Goal: Task Accomplishment & Management: Manage account settings

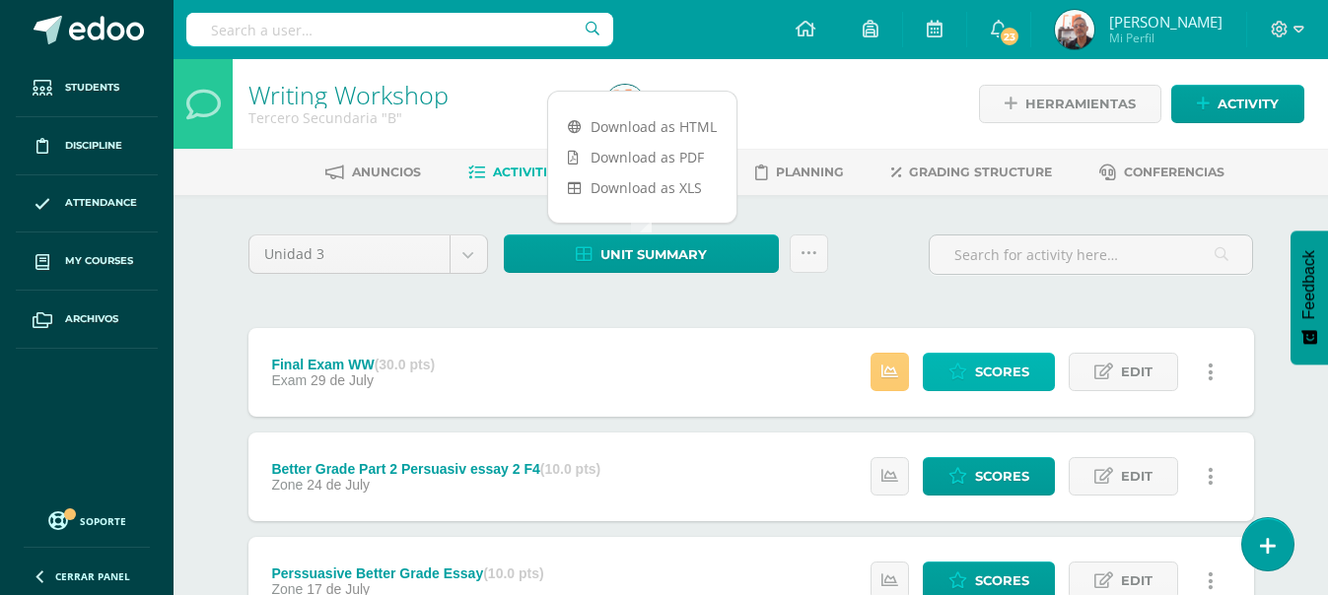
click at [964, 366] on icon at bounding box center [957, 372] width 19 height 17
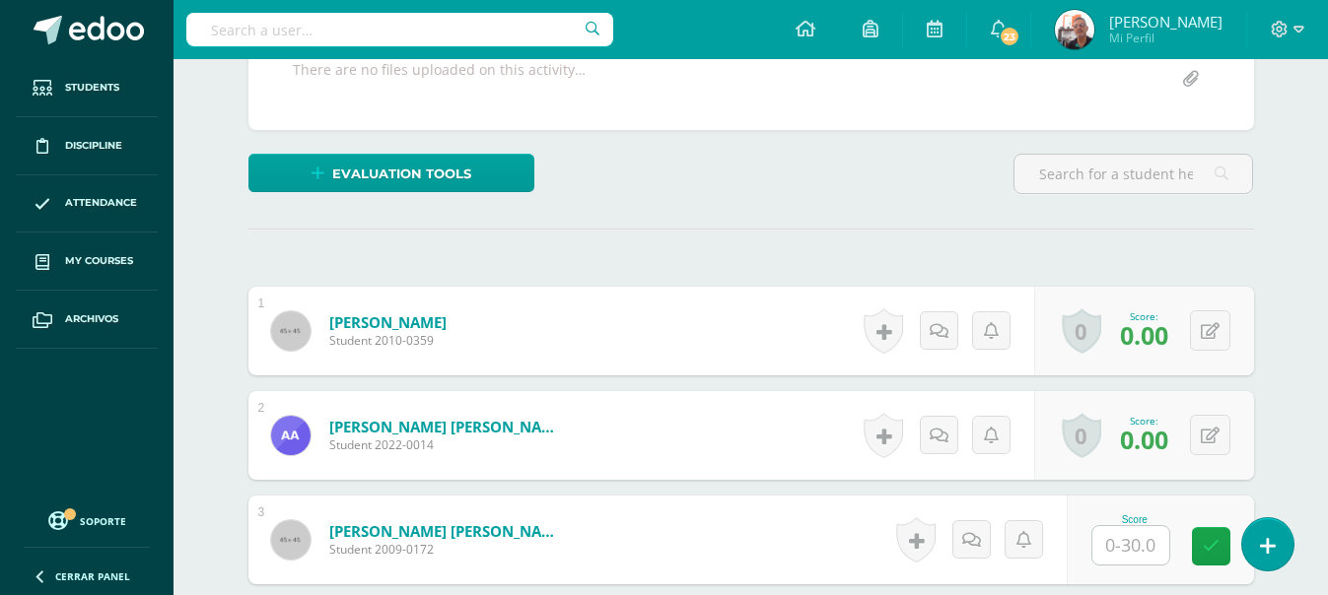
scroll to position [397, 0]
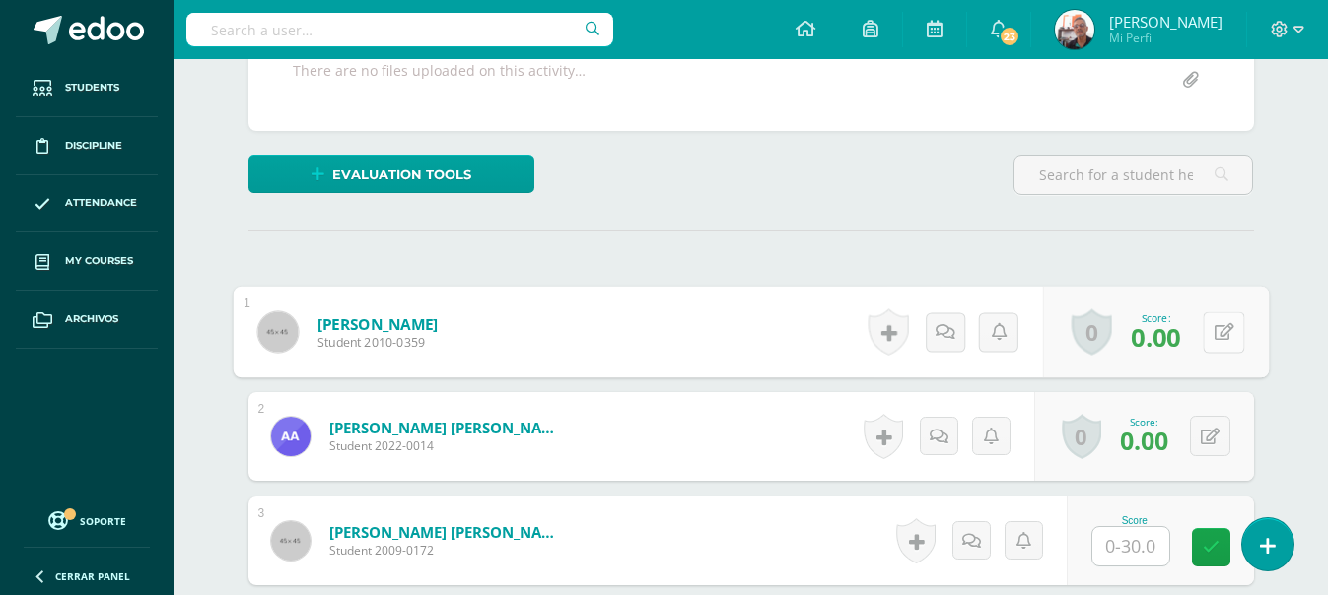
click at [1222, 326] on button at bounding box center [1222, 331] width 41 height 41
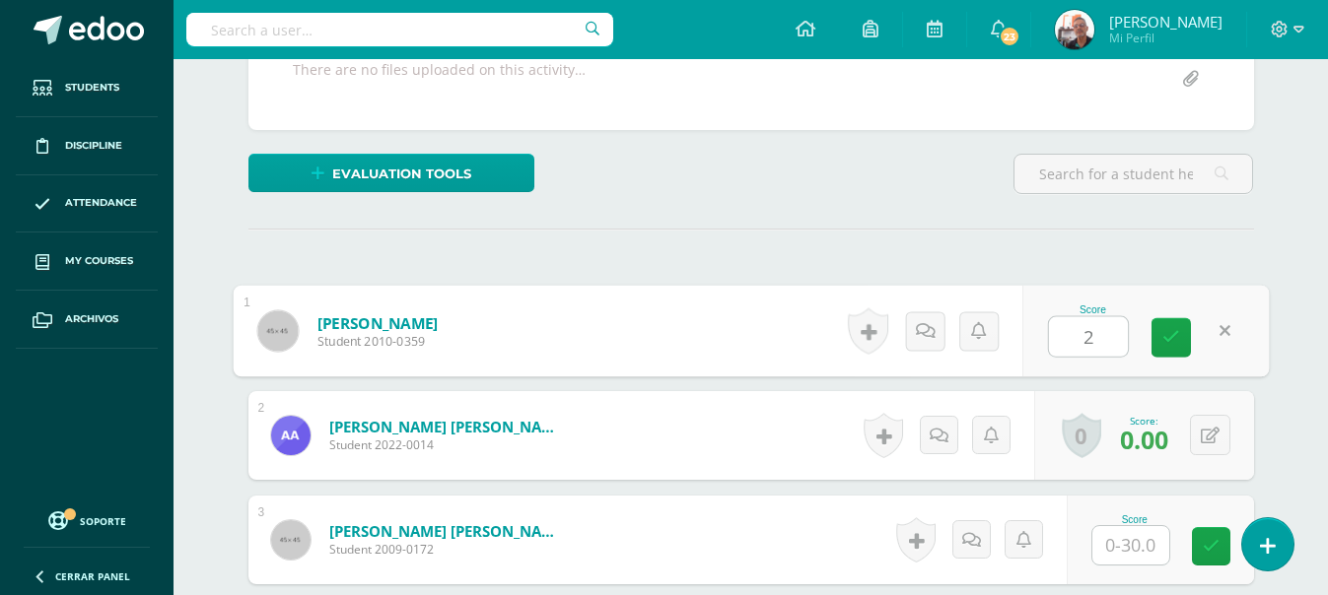
type input "29"
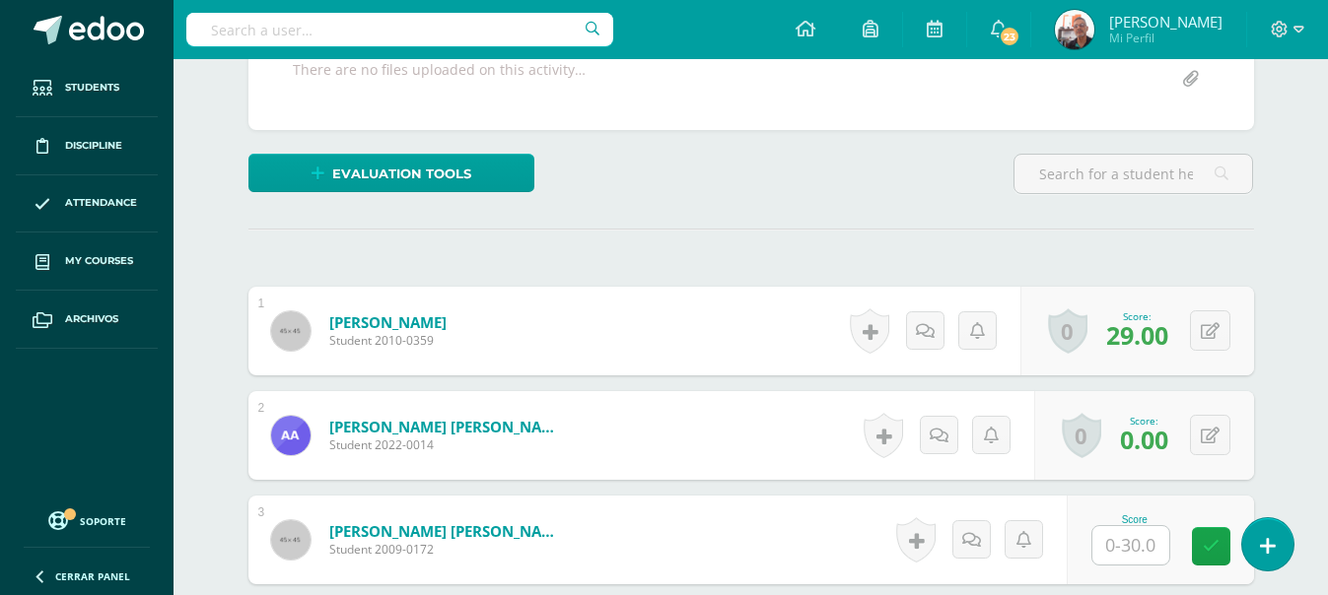
scroll to position [399, 0]
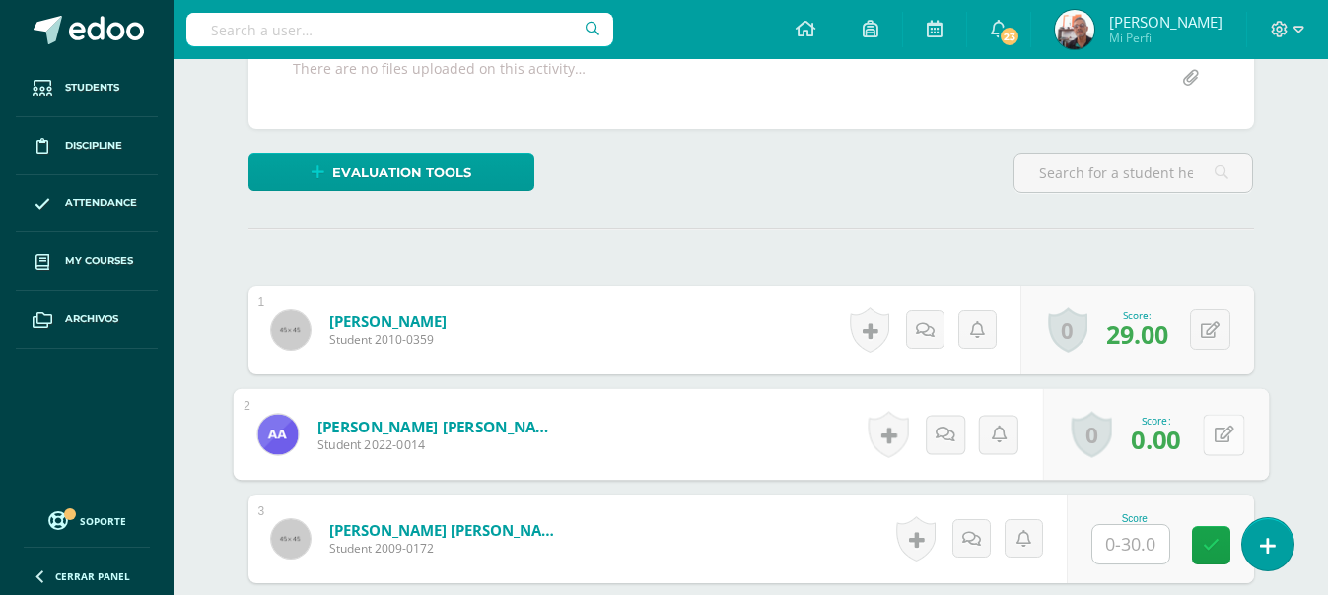
click at [1200, 430] on div "0 Badges Badges obtained Aún no hay logros agregados Score: 0.00" at bounding box center [1155, 435] width 226 height 92
click at [1222, 438] on icon at bounding box center [1223, 434] width 20 height 17
type input "18"
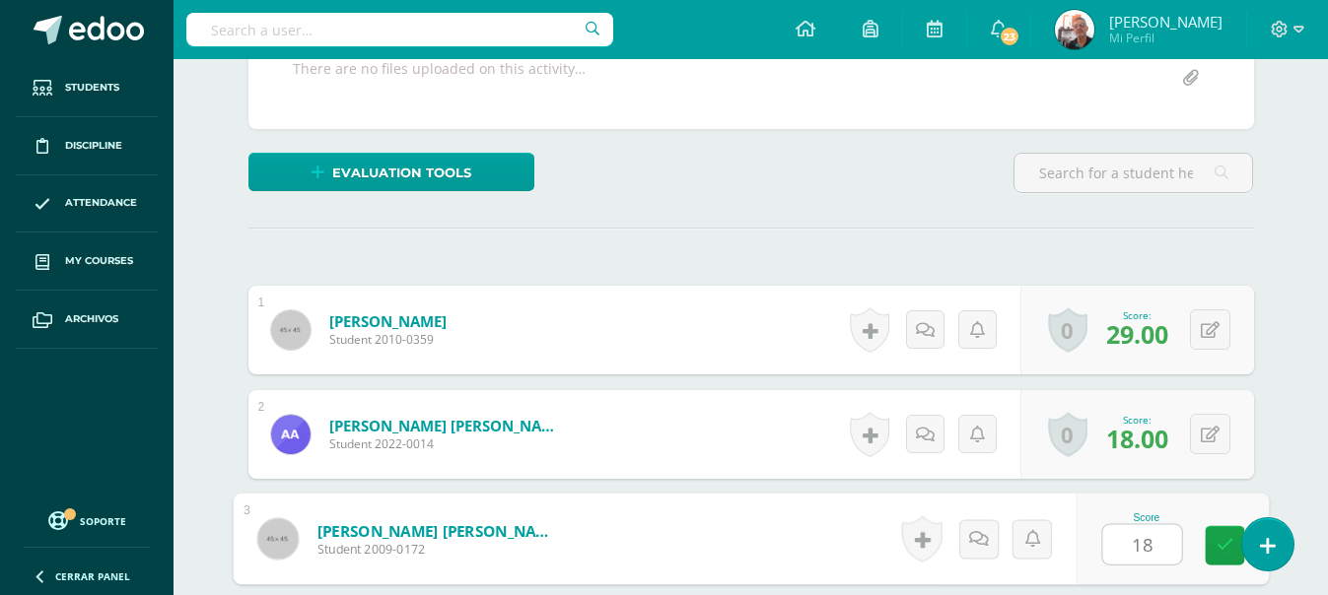
type input "18"
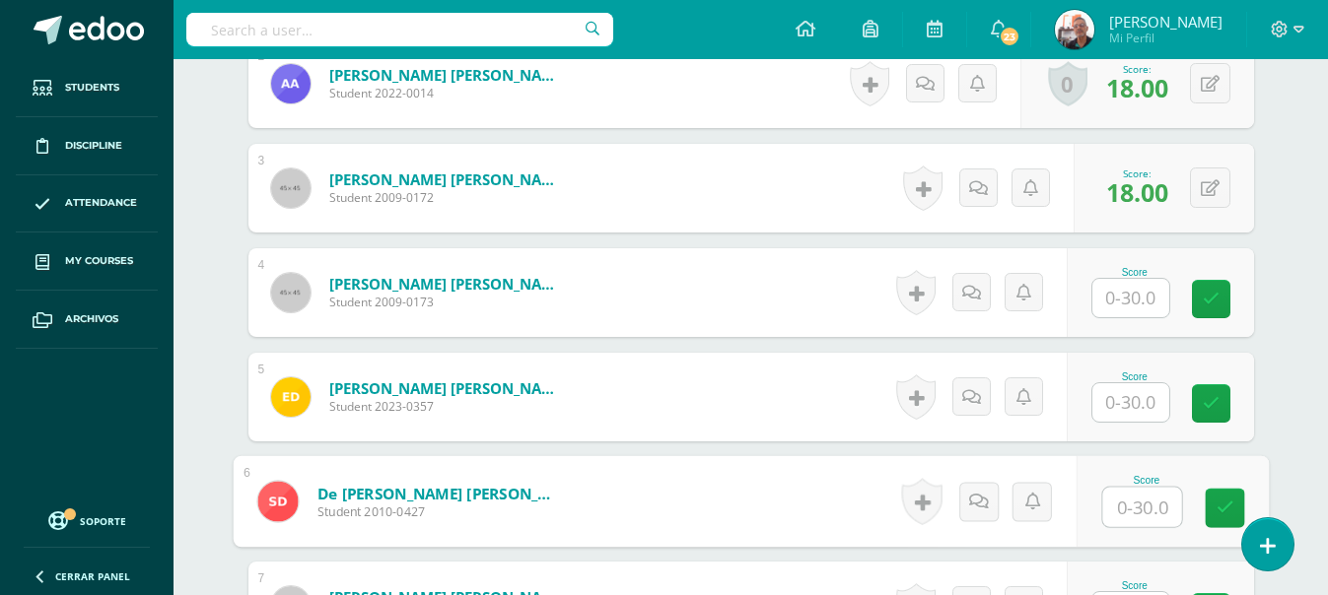
click at [1140, 506] on input "text" at bounding box center [1141, 507] width 79 height 39
type input "16"
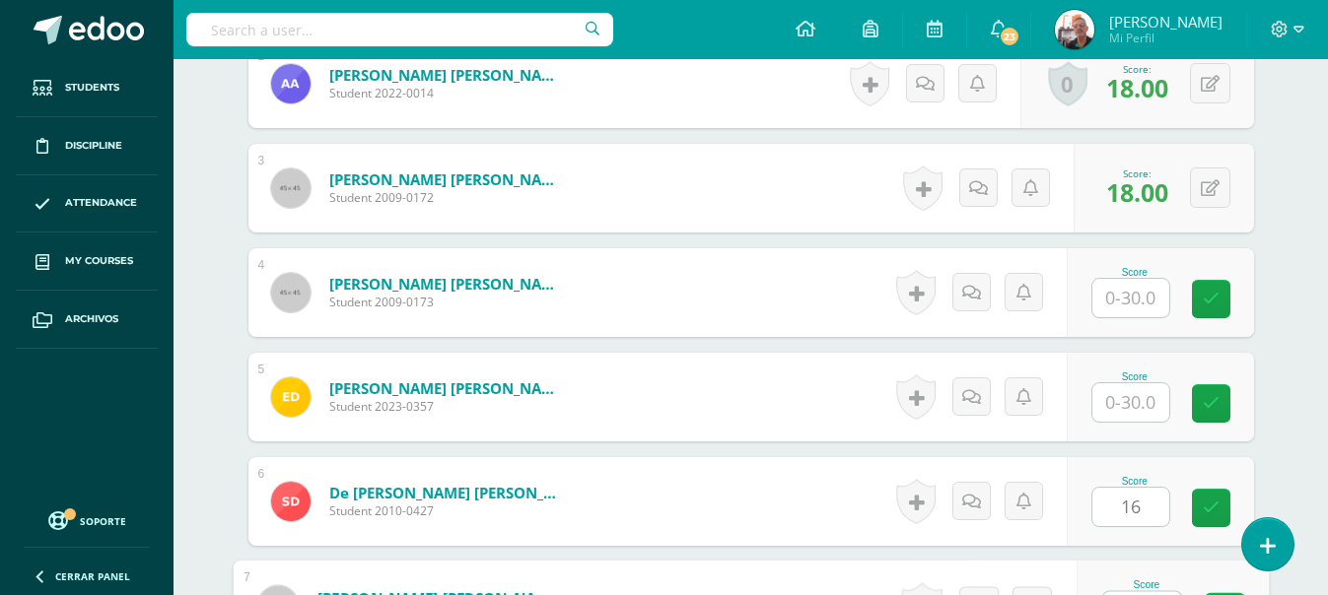
scroll to position [786, 0]
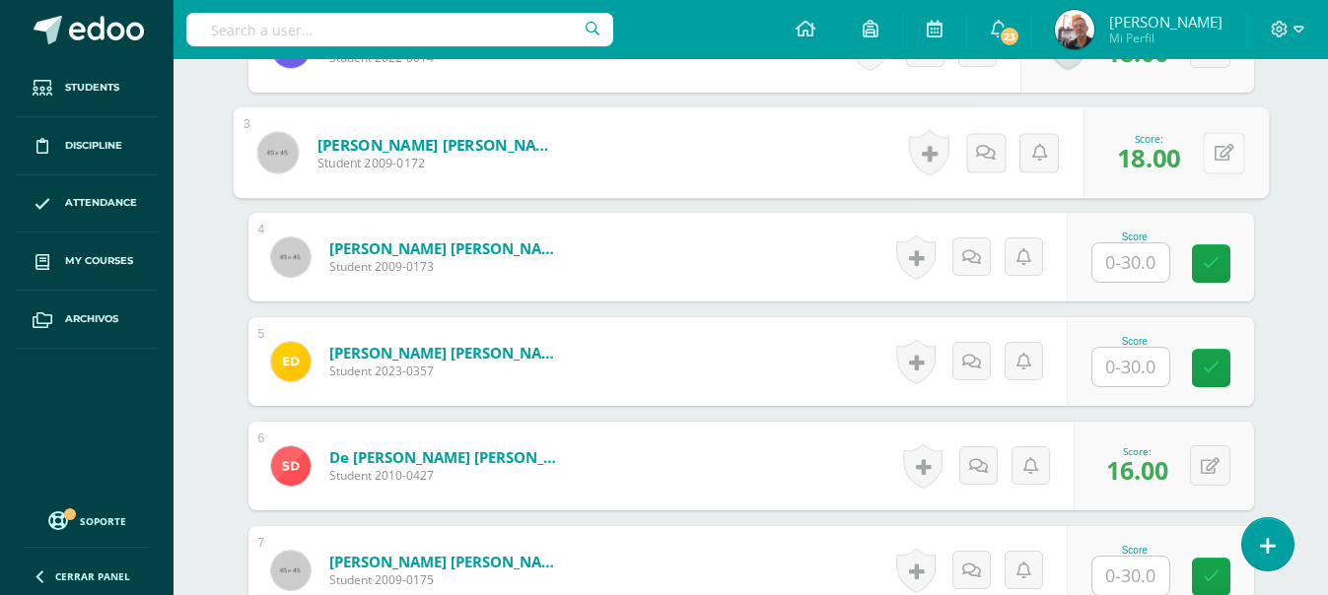
click at [1204, 154] on button at bounding box center [1222, 152] width 41 height 41
type input "0"
click at [1129, 366] on input "text" at bounding box center [1130, 367] width 77 height 38
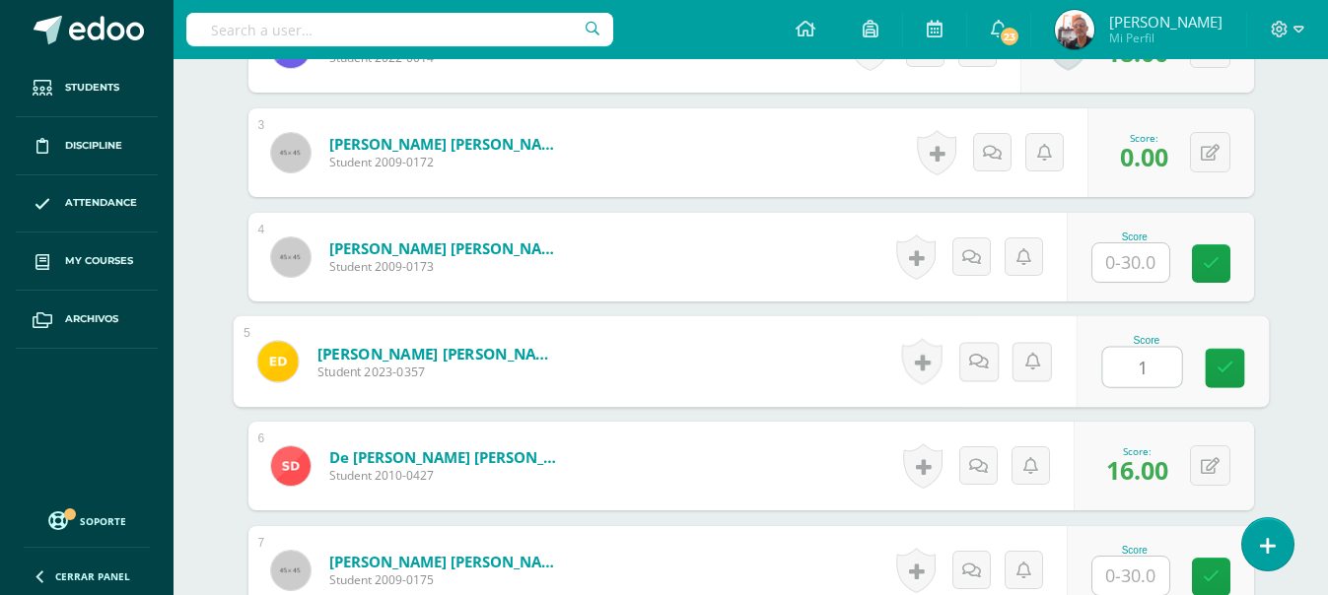
type input "18"
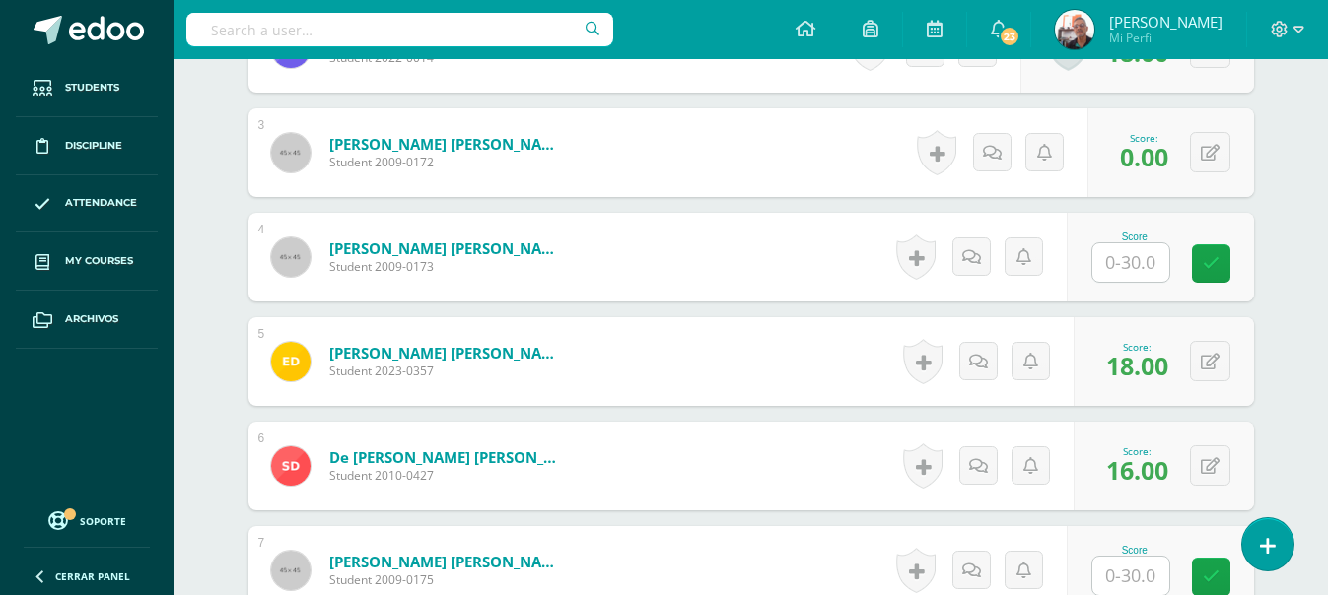
scroll to position [983, 0]
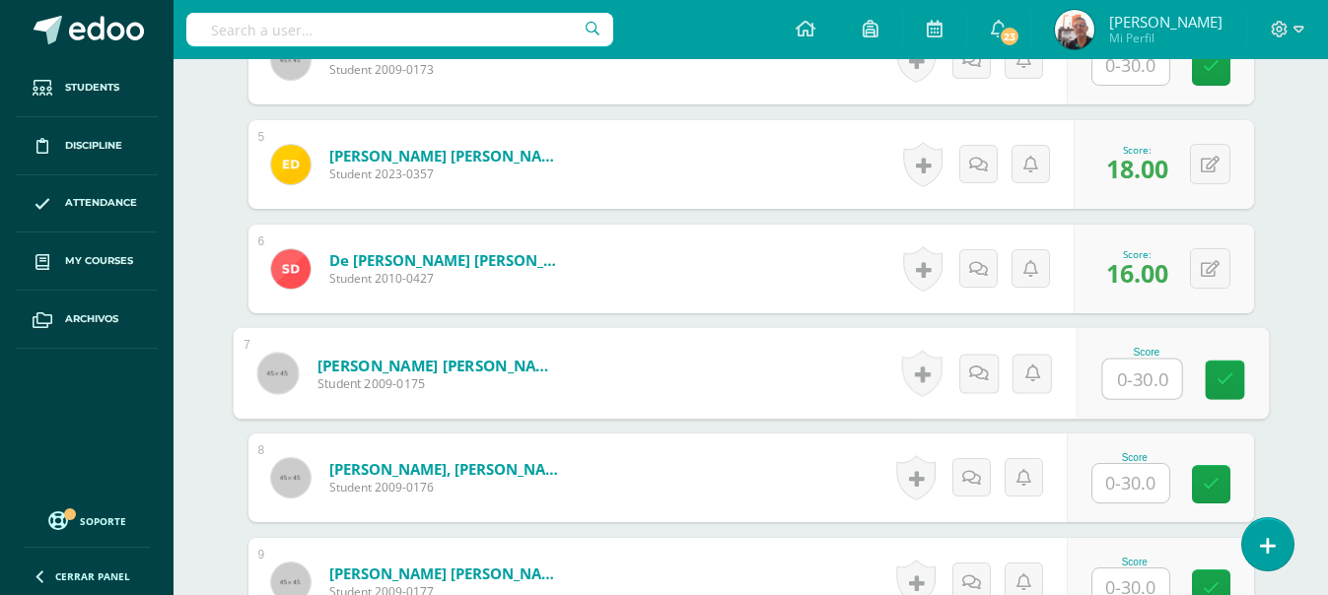
click at [1127, 366] on input "text" at bounding box center [1141, 379] width 79 height 39
type input "29"
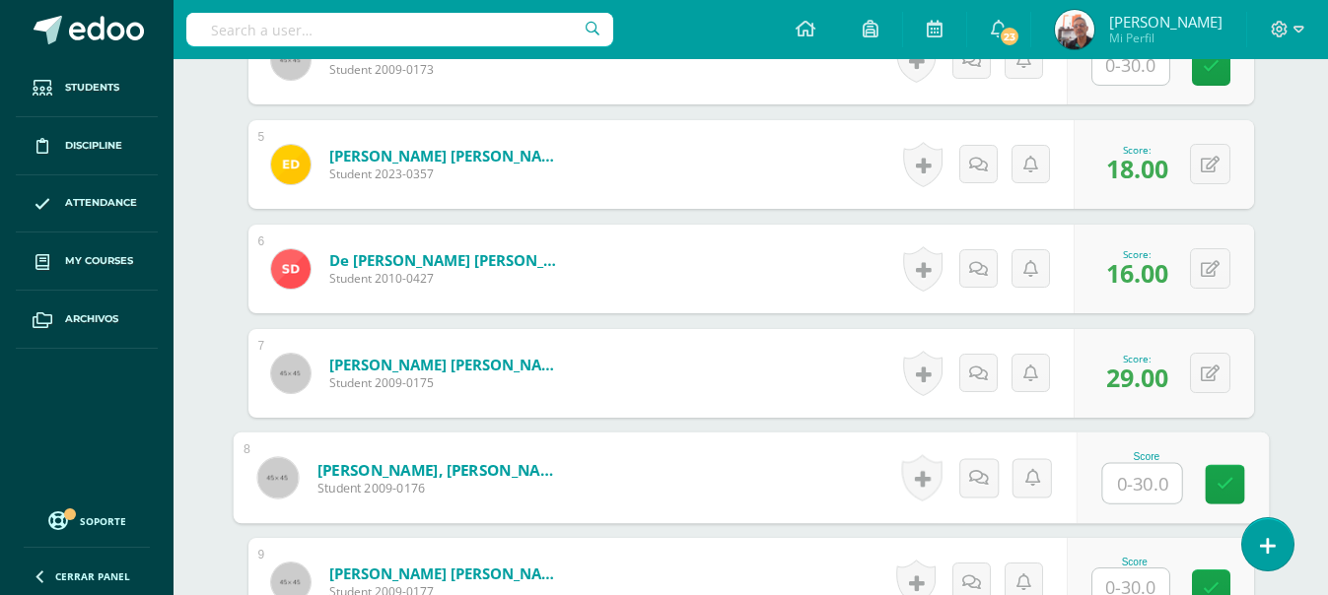
scroll to position [1081, 0]
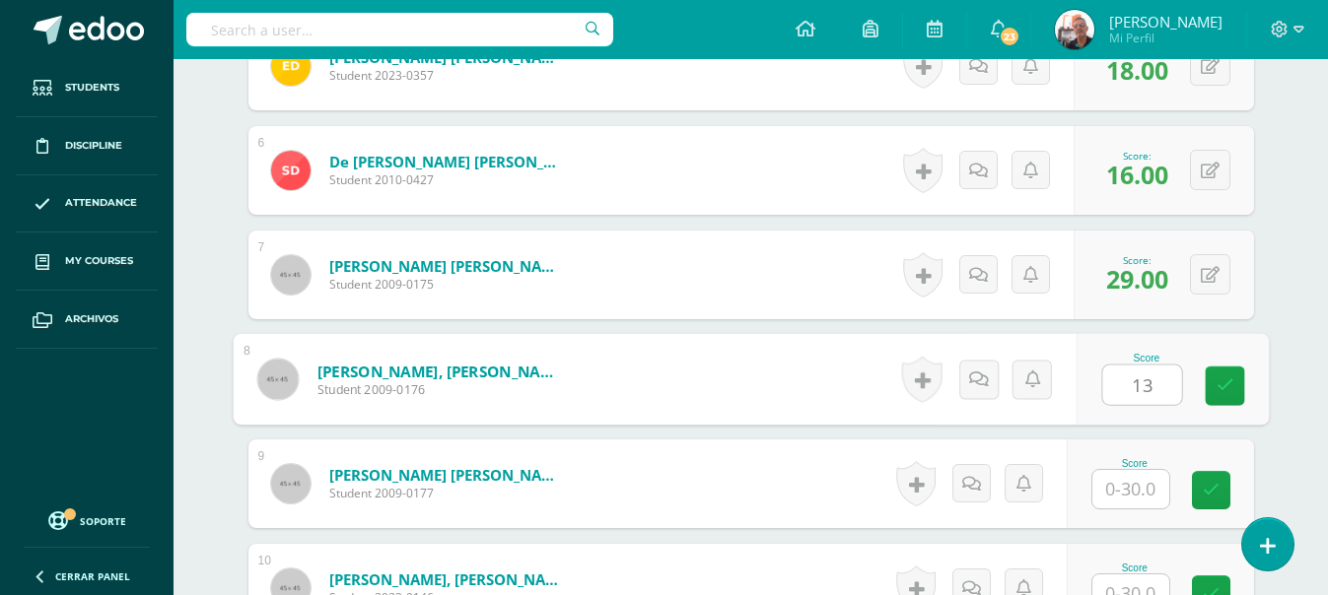
type input "13"
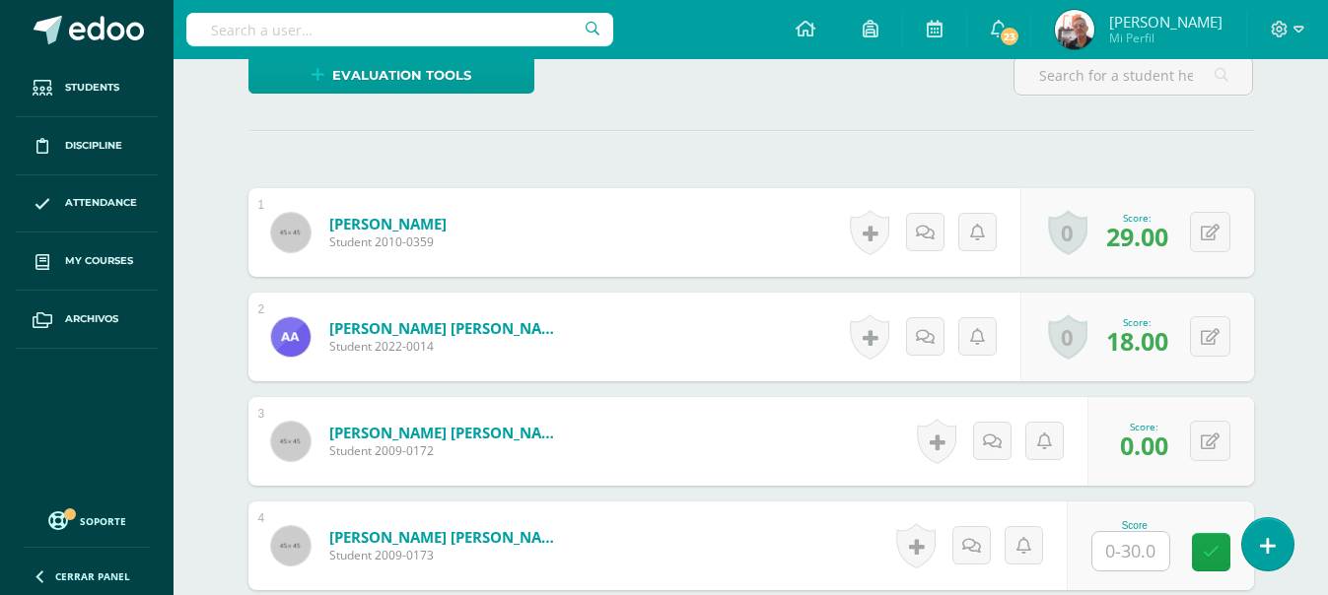
scroll to position [493, 0]
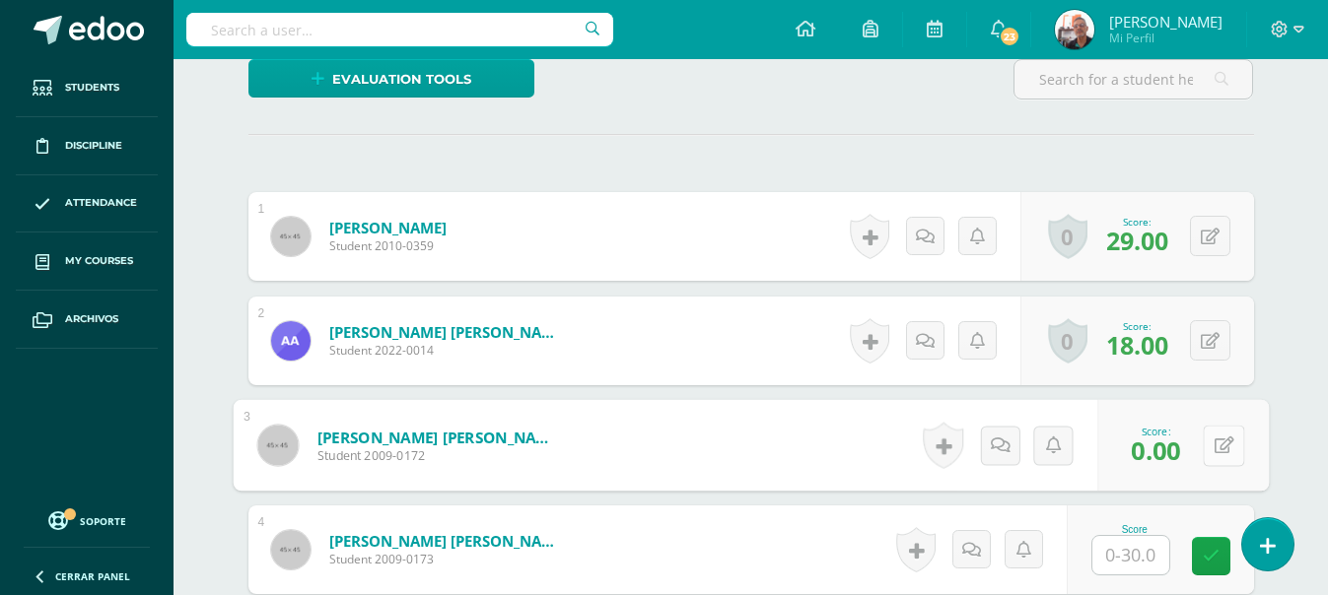
click at [1205, 442] on button at bounding box center [1222, 445] width 41 height 41
type input "28"
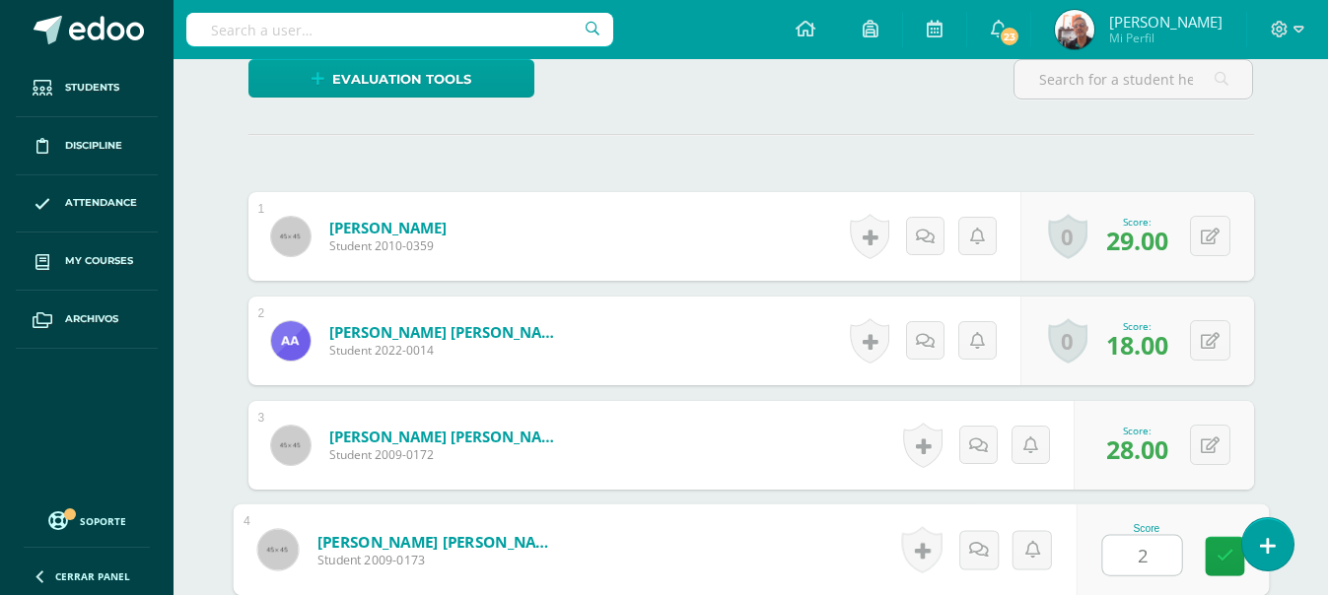
type input "27"
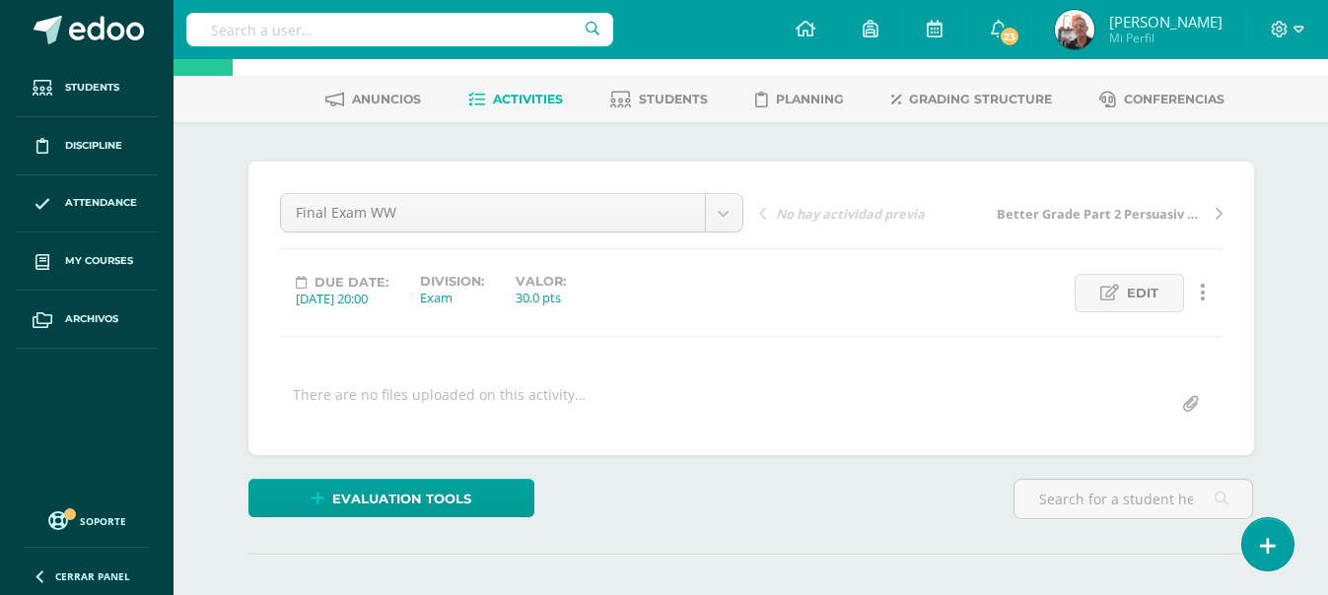
scroll to position [0, 0]
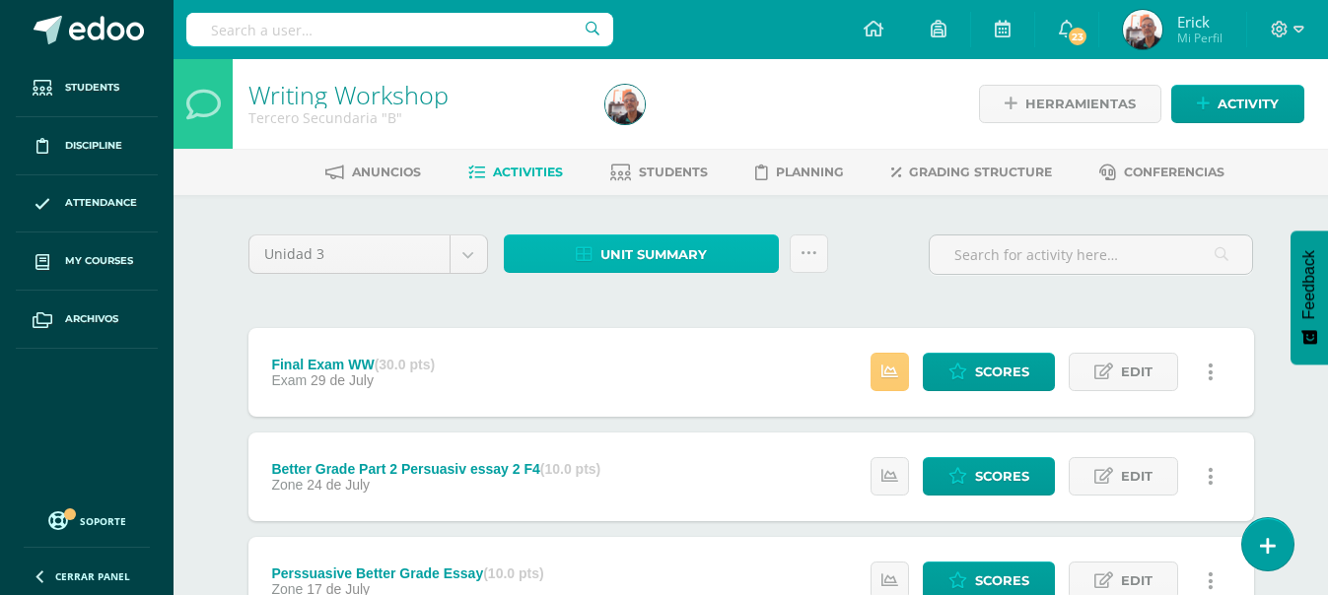
click at [655, 246] on span "Unit summary" at bounding box center [653, 255] width 106 height 36
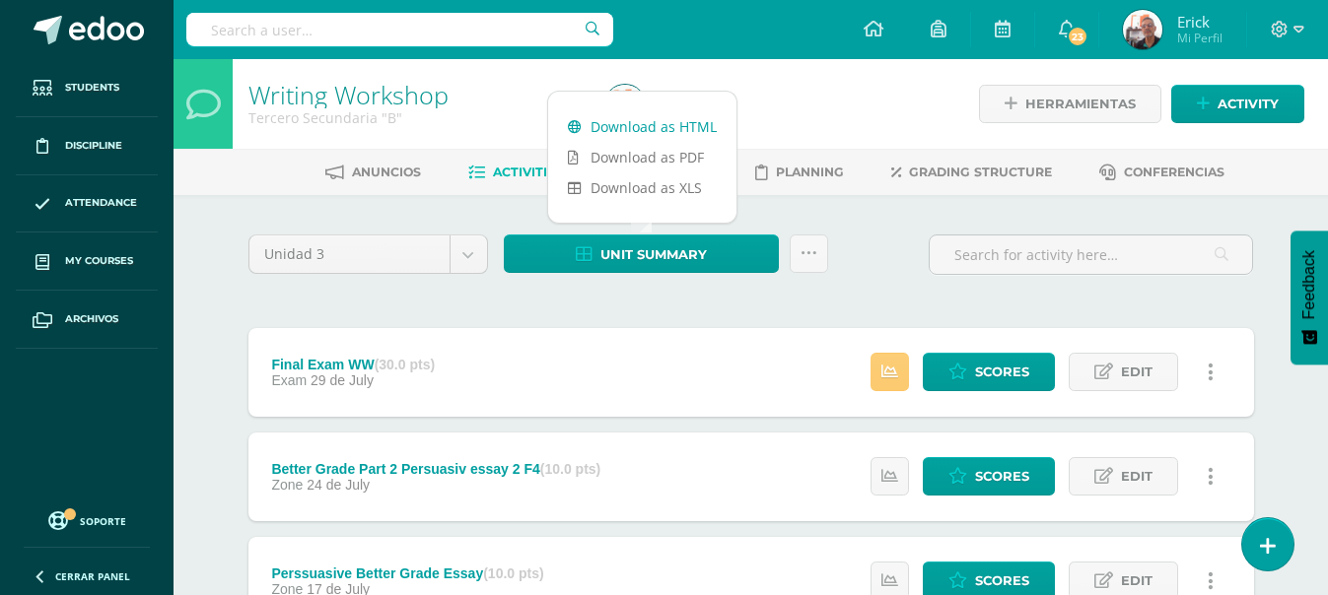
click at [606, 119] on link "Download as HTML" at bounding box center [642, 126] width 188 height 31
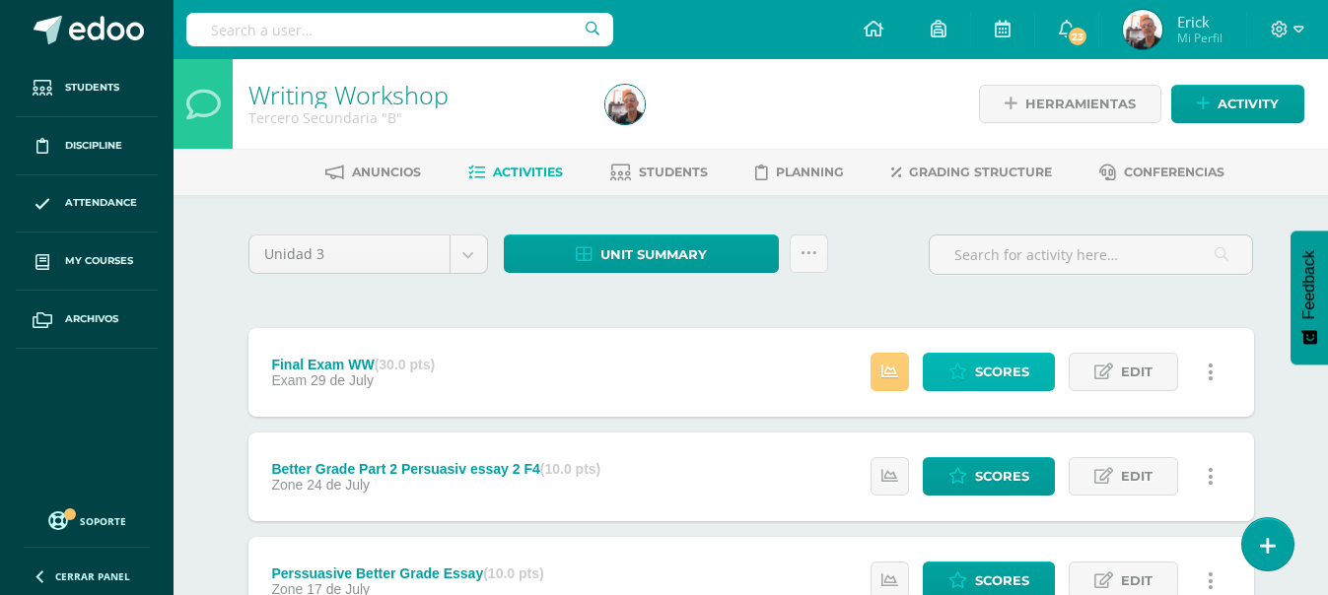
click at [1011, 365] on span "Scores" at bounding box center [1002, 372] width 54 height 36
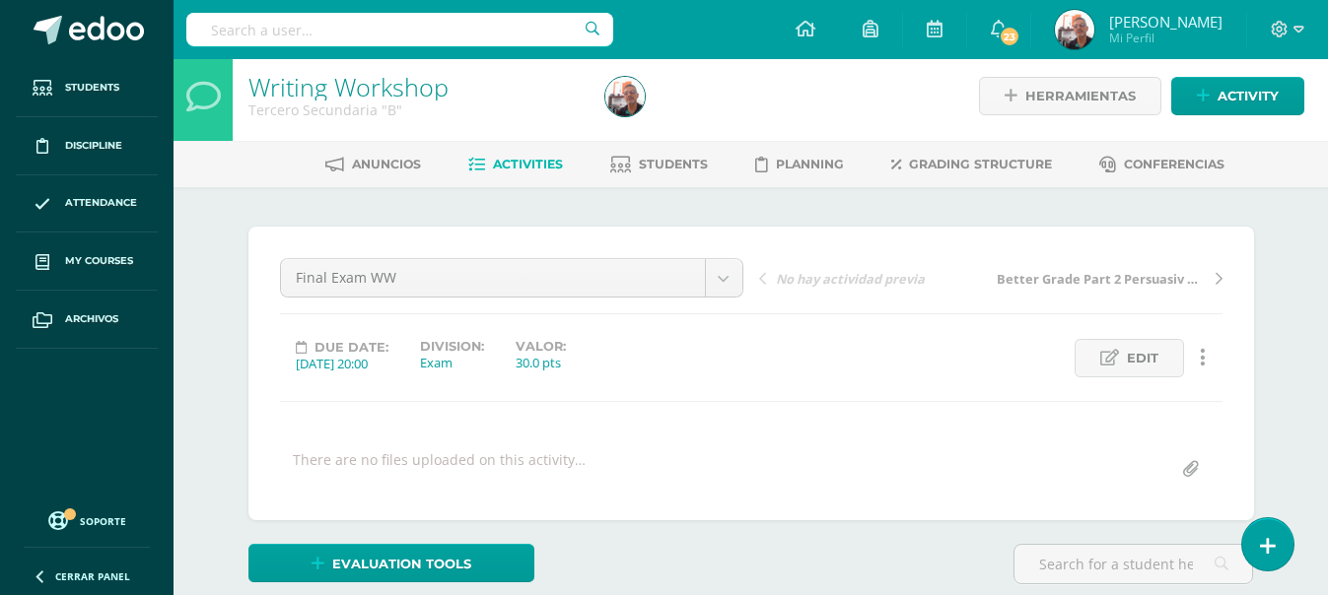
scroll to position [205, 0]
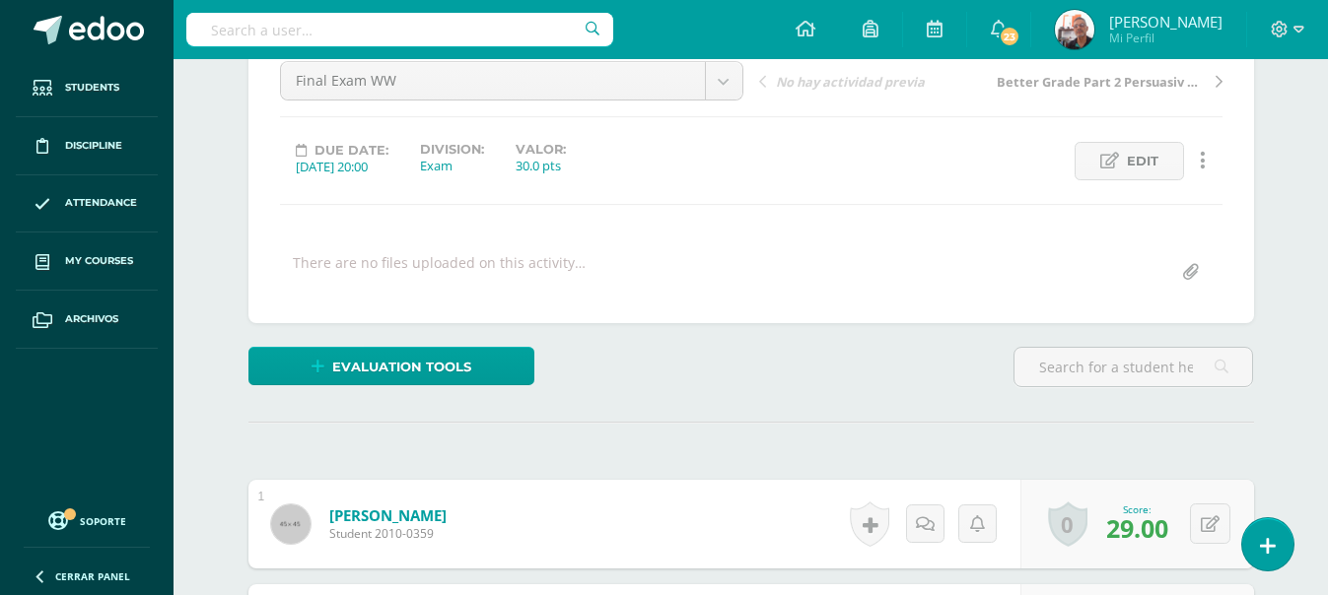
drag, startPoint x: 1274, startPoint y: 169, endPoint x: 1263, endPoint y: 194, distance: 28.2
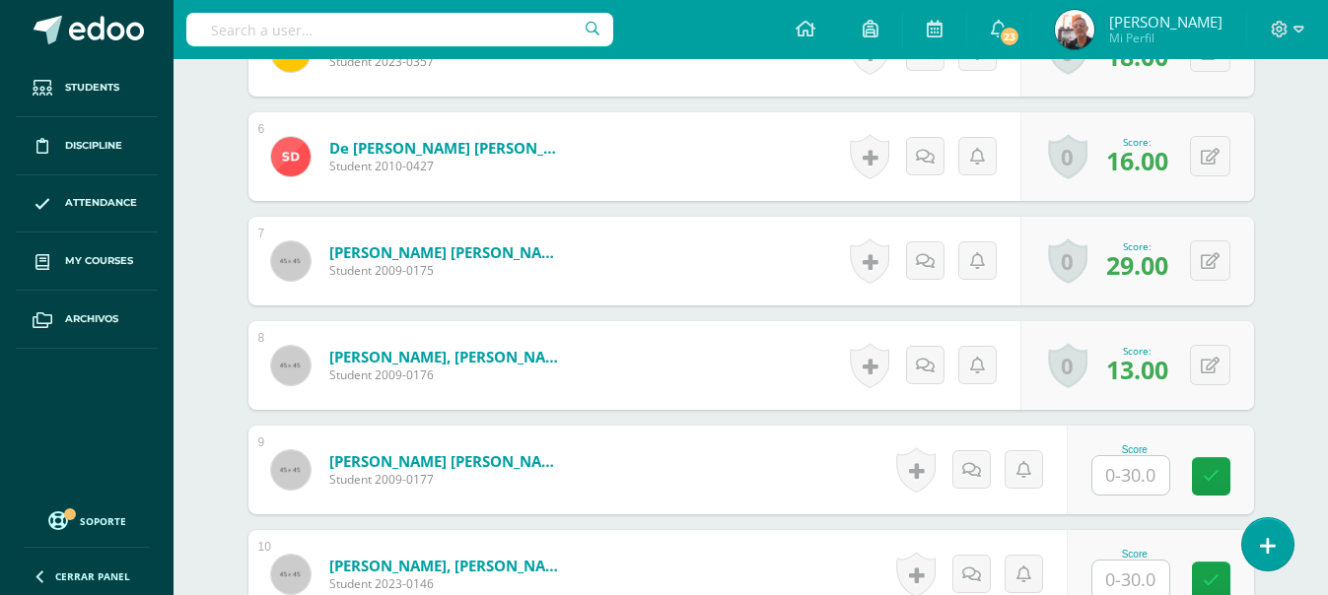
scroll to position [1191, 0]
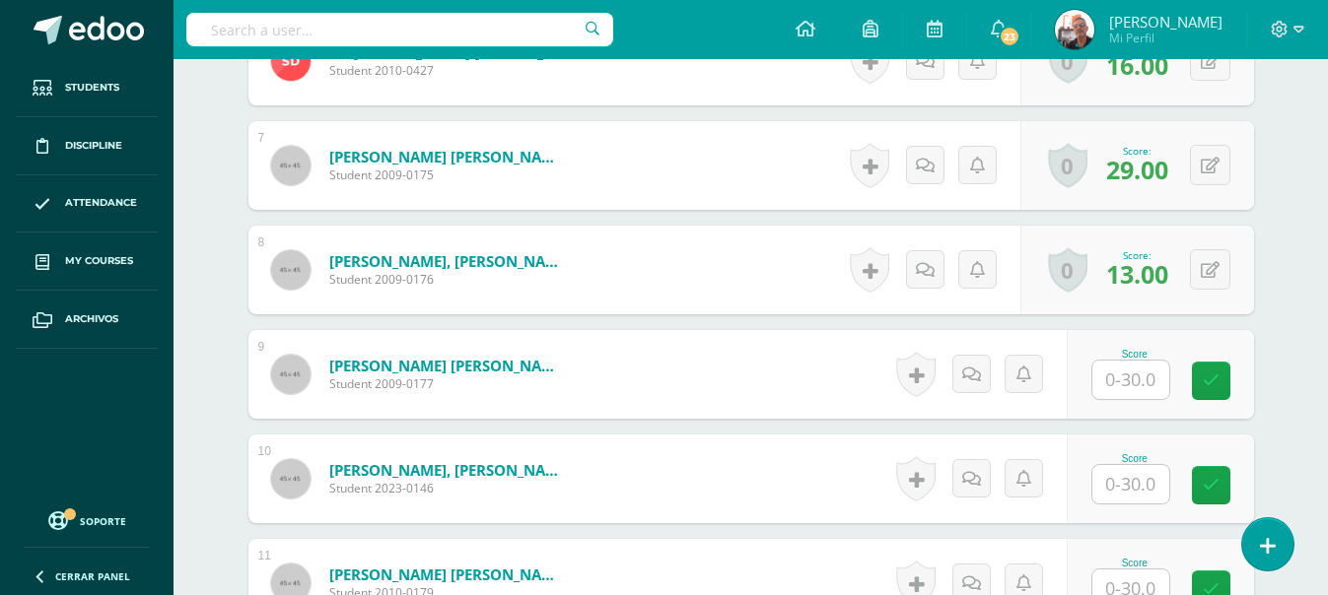
click at [1133, 384] on input "text" at bounding box center [1130, 380] width 77 height 38
type input "25"
click at [1129, 384] on span "25.00" at bounding box center [1137, 379] width 62 height 34
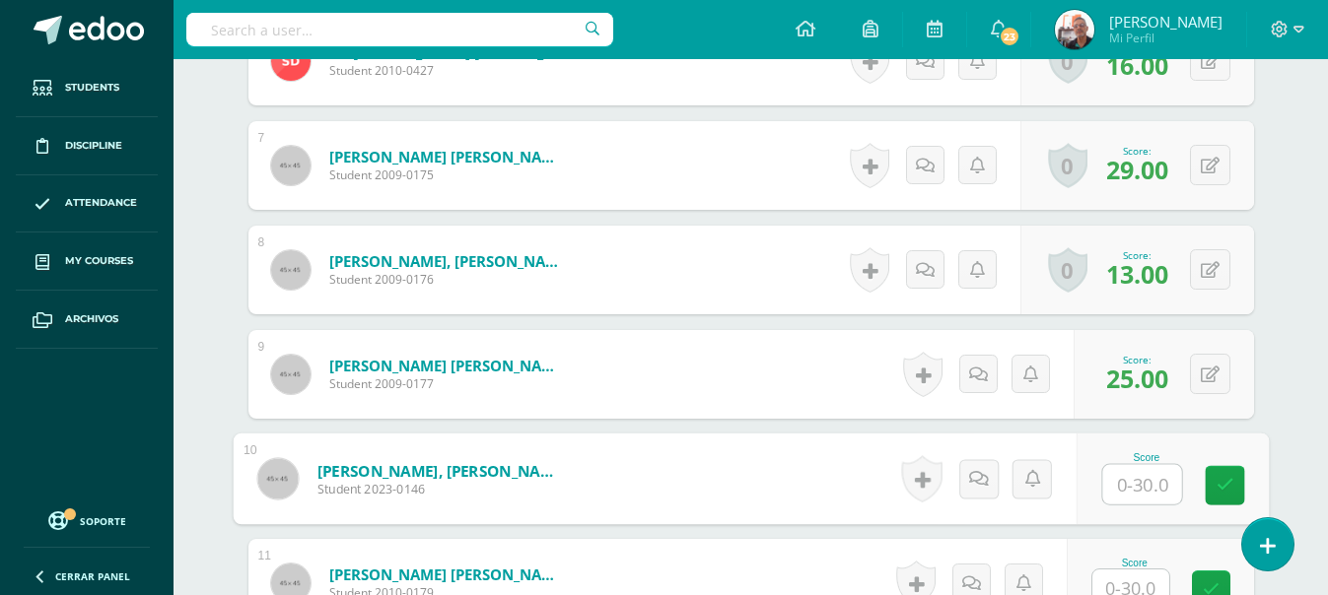
click at [1119, 468] on input "text" at bounding box center [1141, 484] width 79 height 39
type input "23"
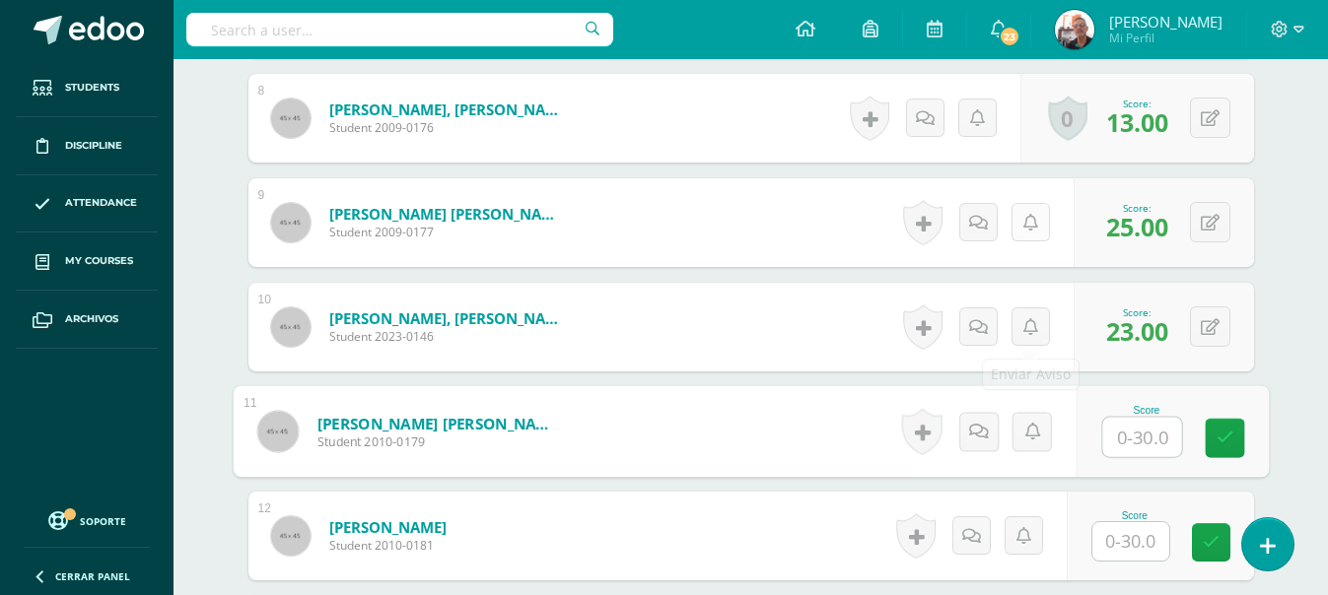
scroll to position [1401, 0]
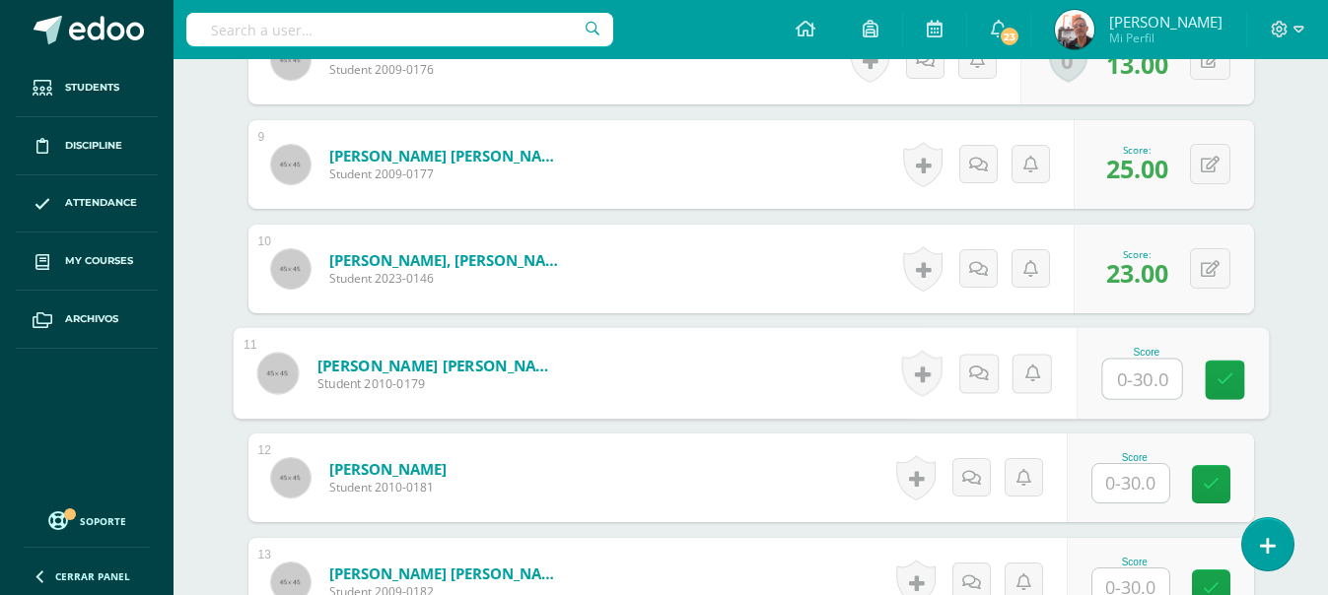
click at [1158, 379] on input "text" at bounding box center [1141, 379] width 79 height 39
type input "29"
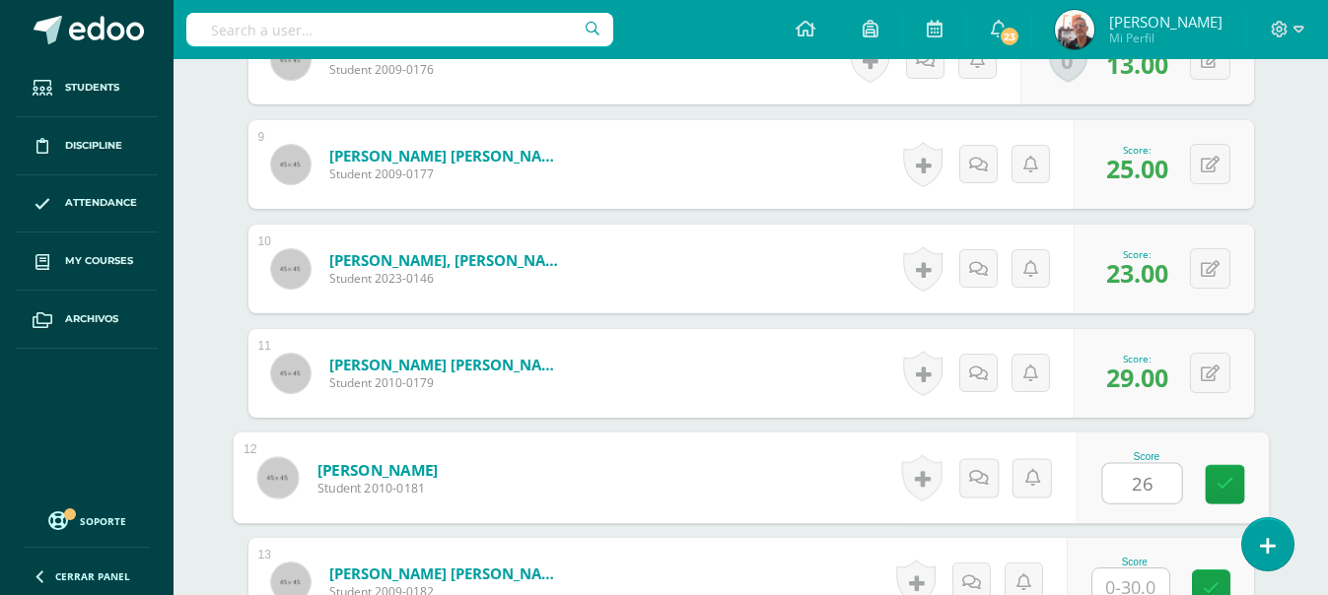
type input "26"
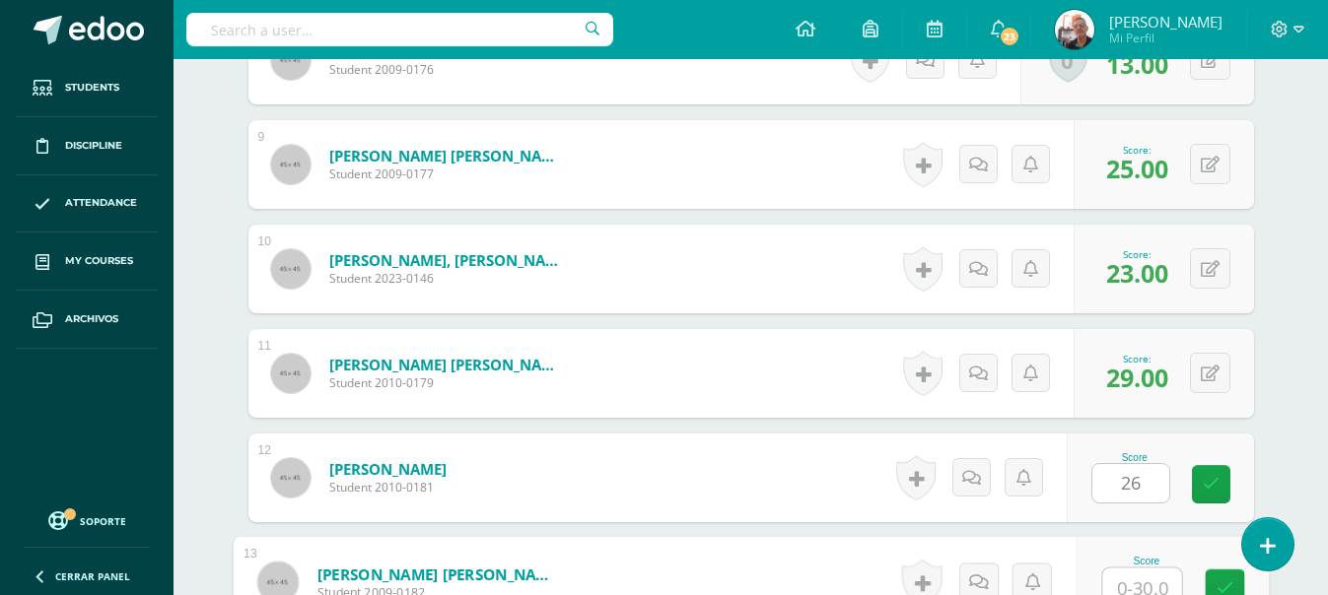
scroll to position [1412, 0]
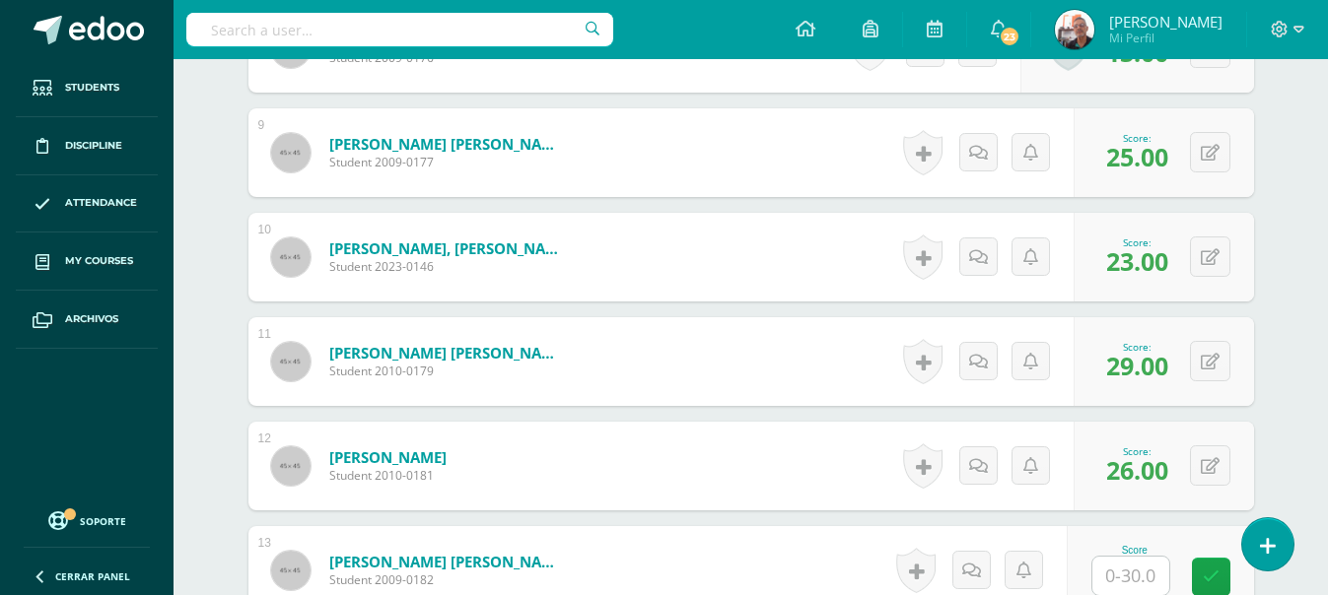
click at [1269, 185] on div "¿Estás seguro que quieres eliminar esta actividad? Esto borrará la actividad y …" at bounding box center [751, 491] width 1084 height 3416
click at [1126, 570] on input "text" at bounding box center [1141, 576] width 79 height 39
type input "23"
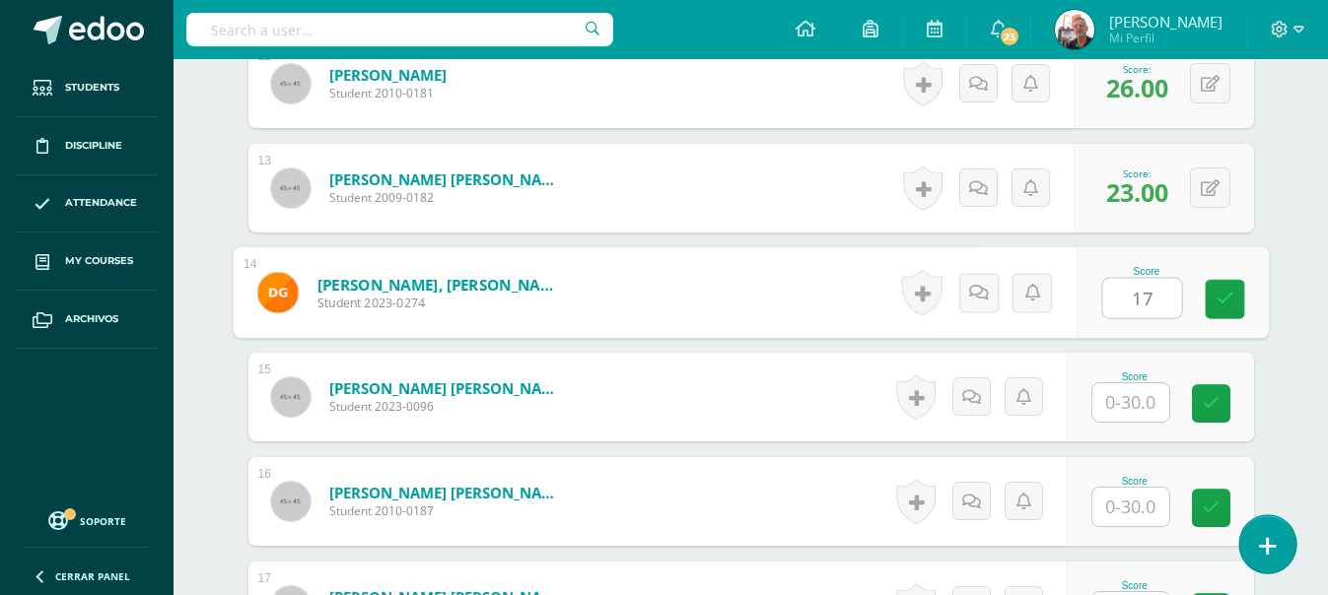
type input "17"
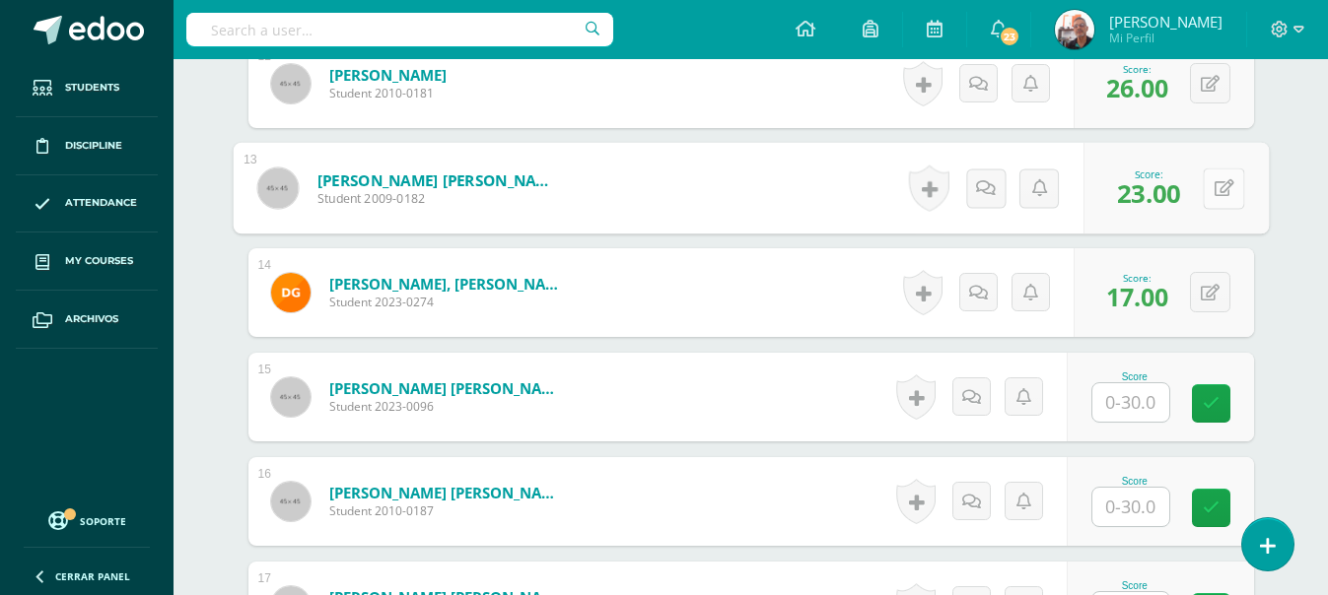
click at [1205, 192] on button at bounding box center [1222, 188] width 41 height 41
type input "0"
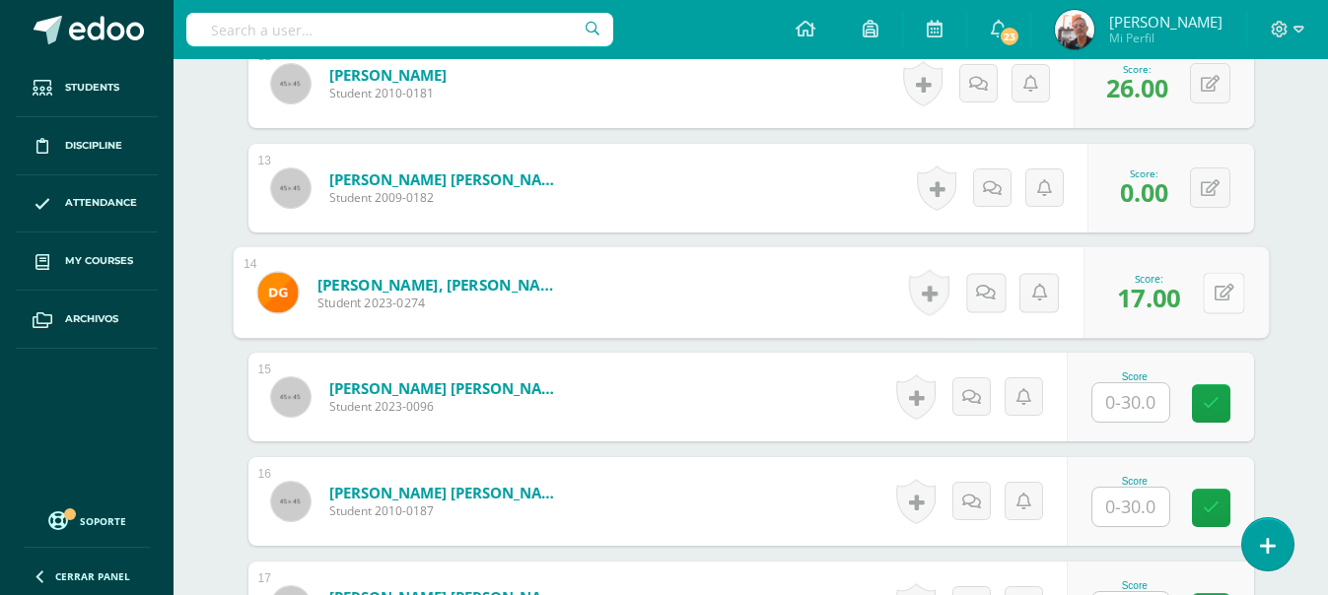
click at [1211, 291] on button at bounding box center [1222, 292] width 41 height 41
type input "23"
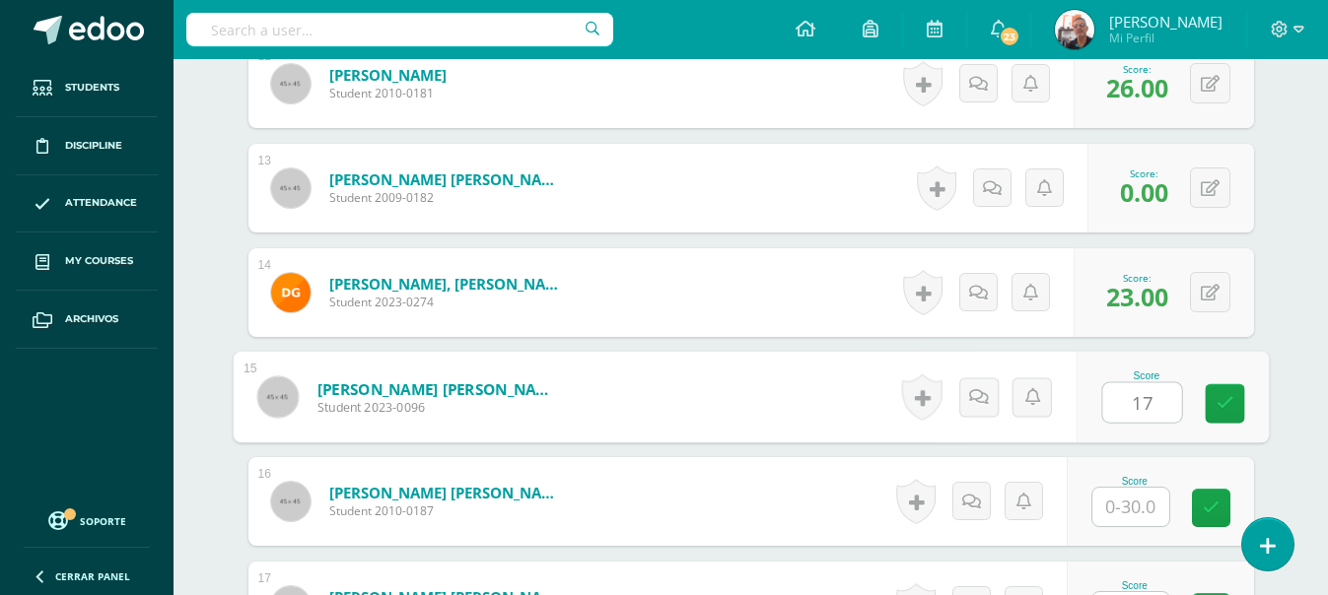
type input "17"
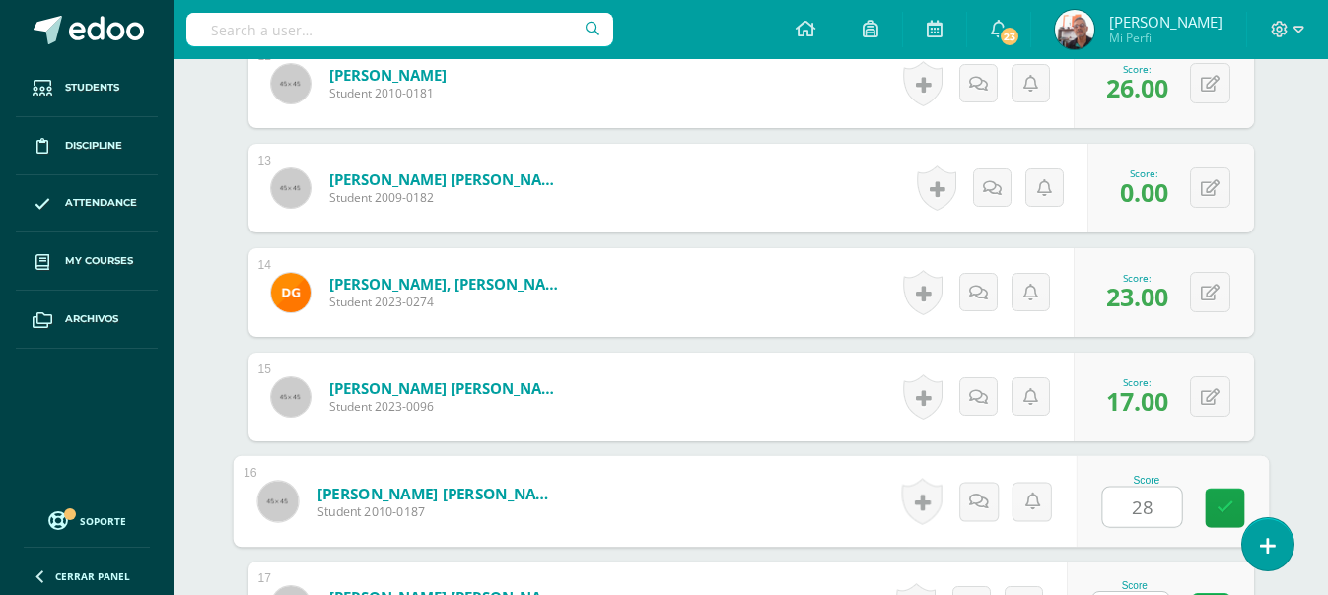
type input "28"
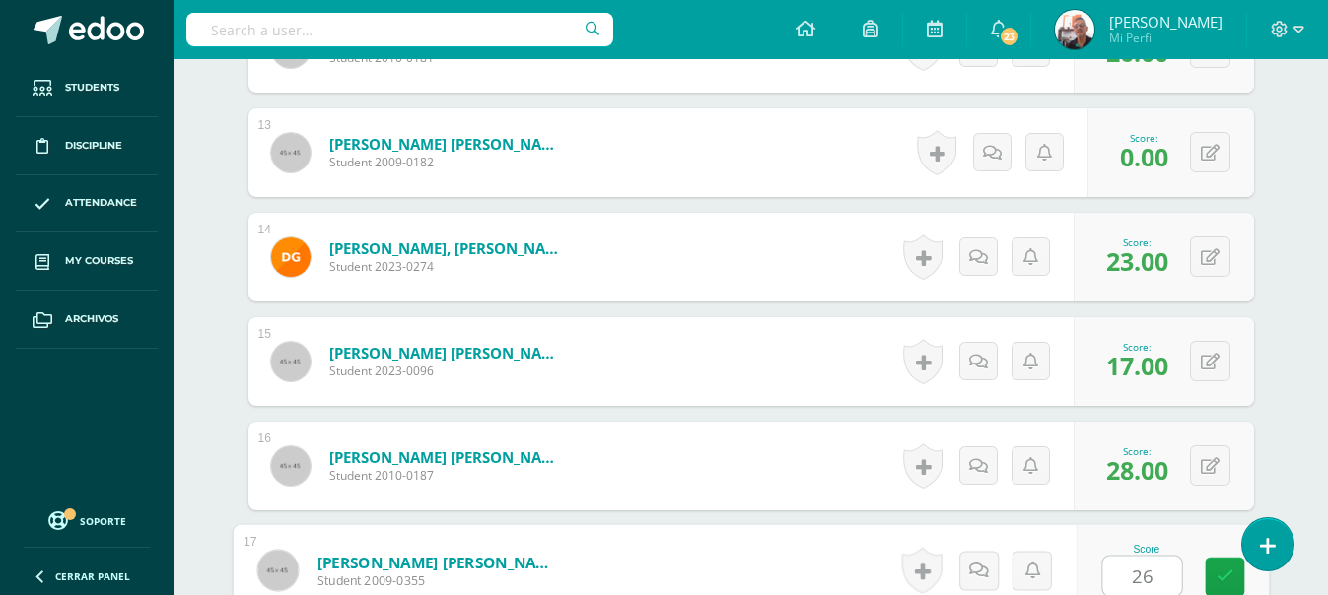
type input "26"
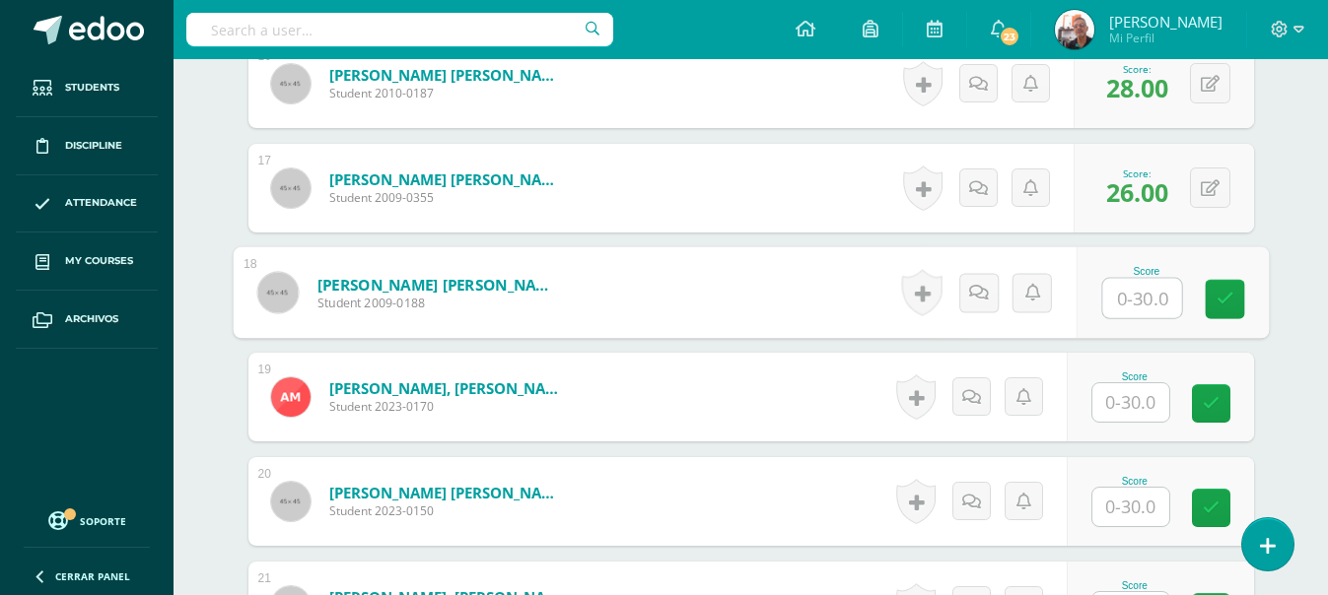
click at [1145, 299] on input "text" at bounding box center [1141, 298] width 79 height 39
type input "27"
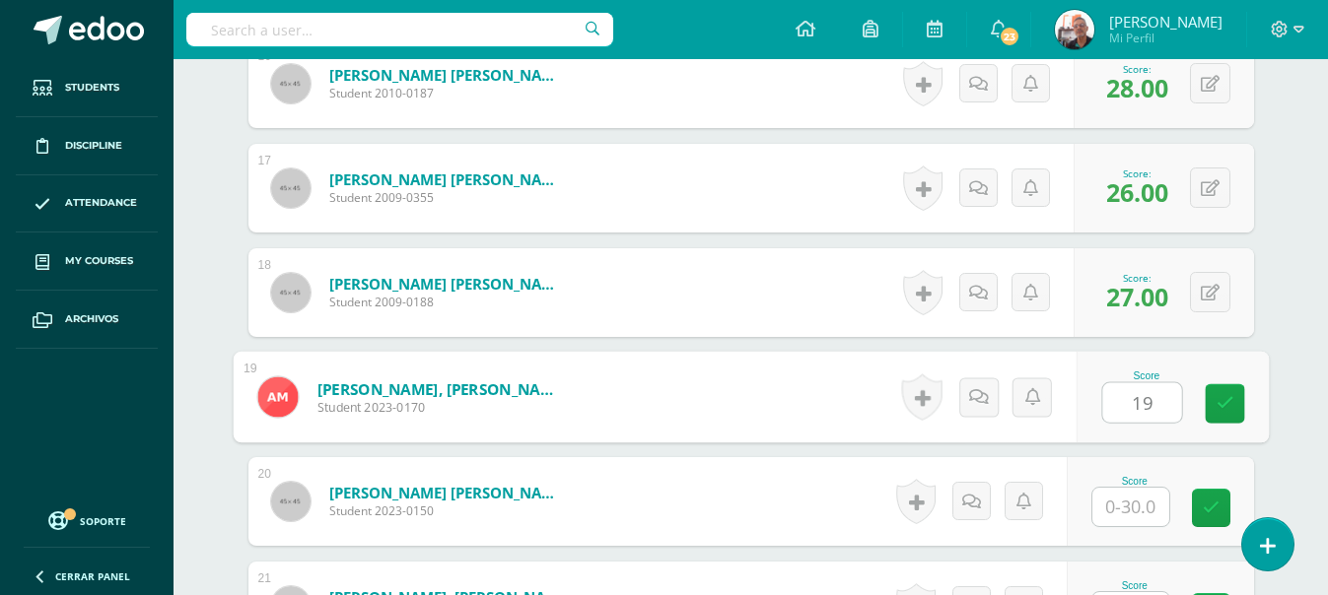
type input "19"
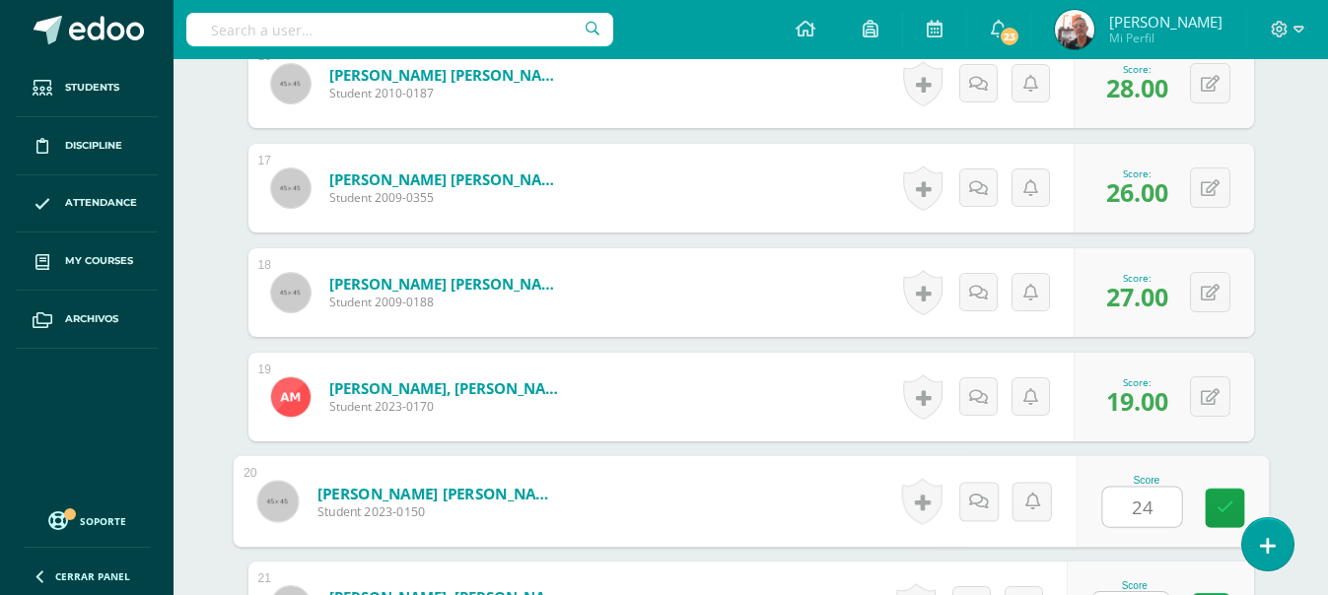
type input "24"
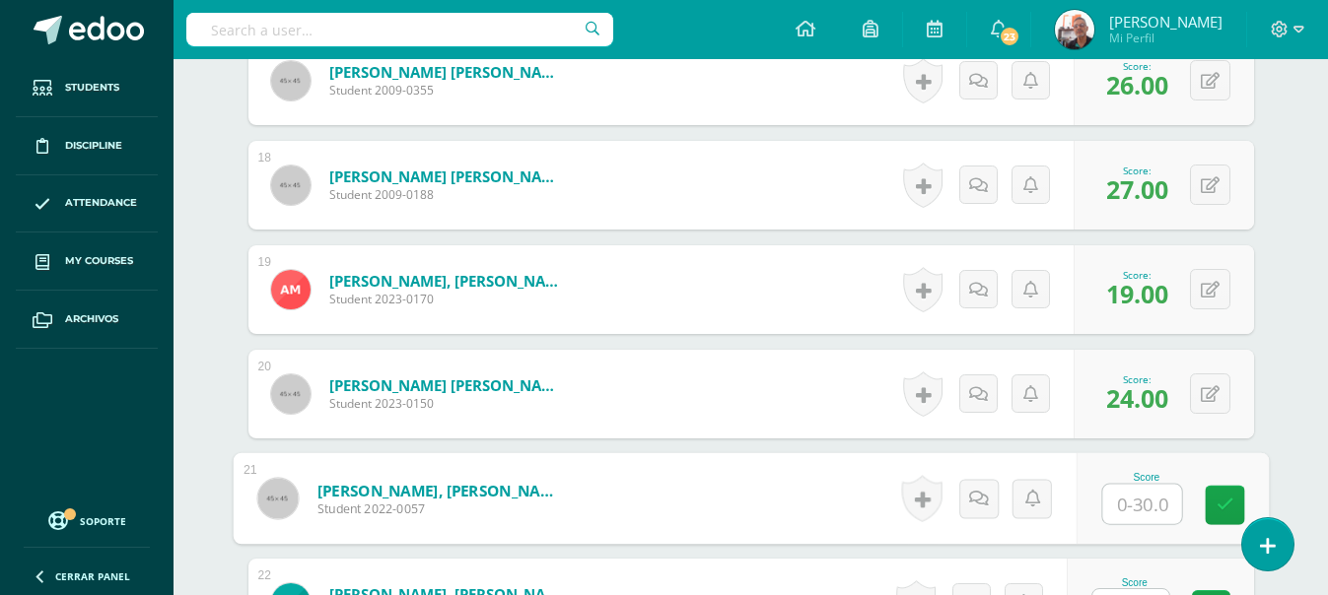
scroll to position [2445, 0]
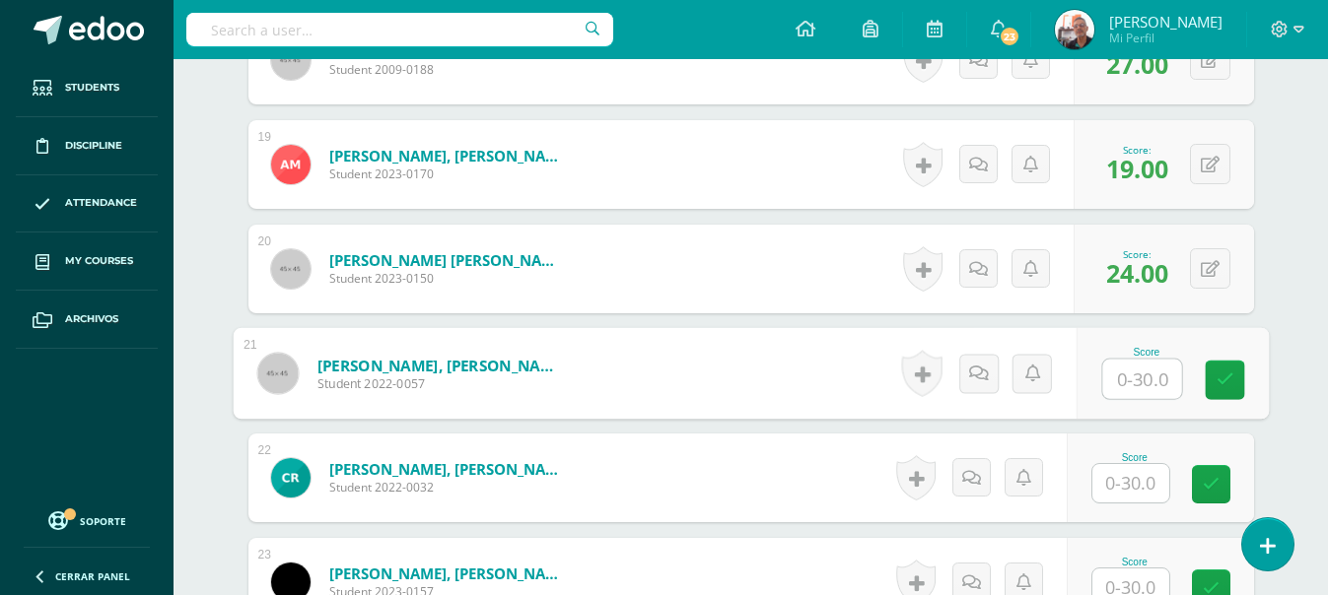
click at [1140, 391] on input "text" at bounding box center [1141, 379] width 79 height 39
click at [1209, 376] on button at bounding box center [1222, 373] width 41 height 41
type input "27"
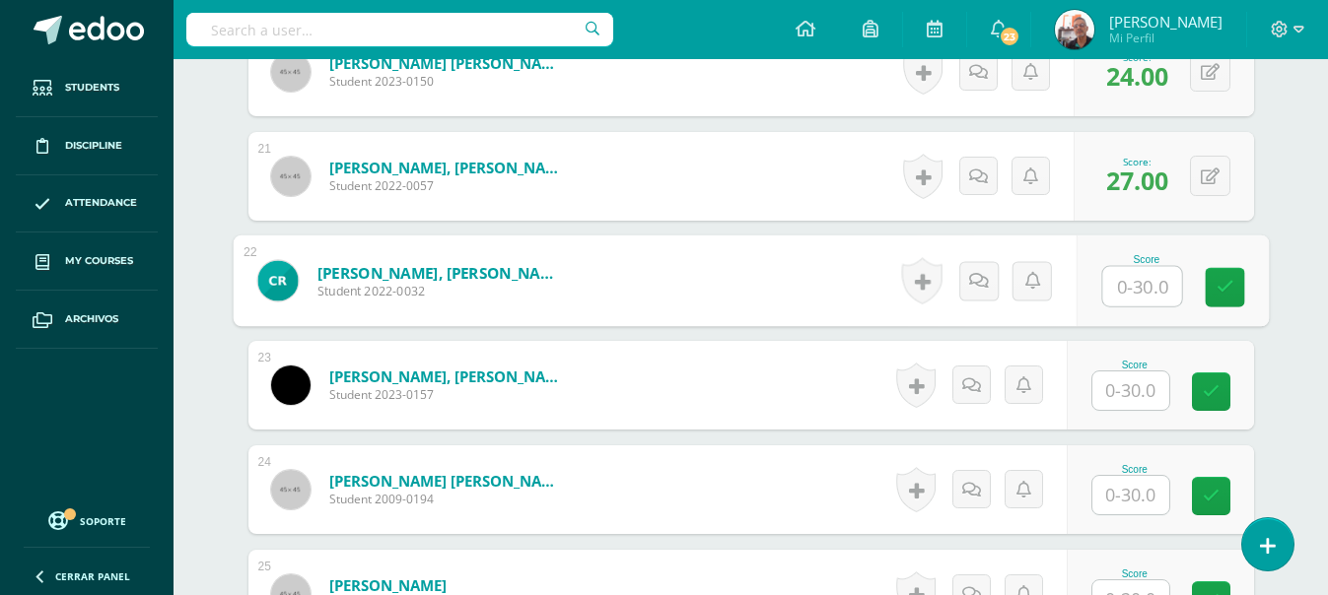
scroll to position [2840, 0]
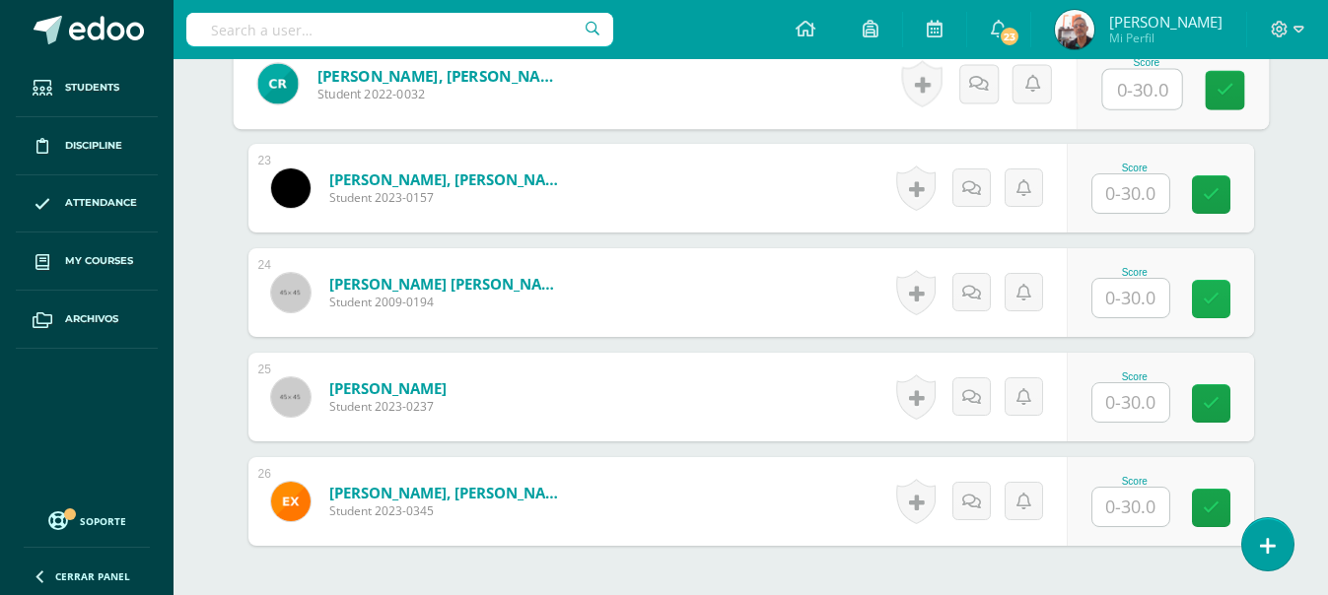
click at [1200, 302] on link at bounding box center [1211, 299] width 38 height 38
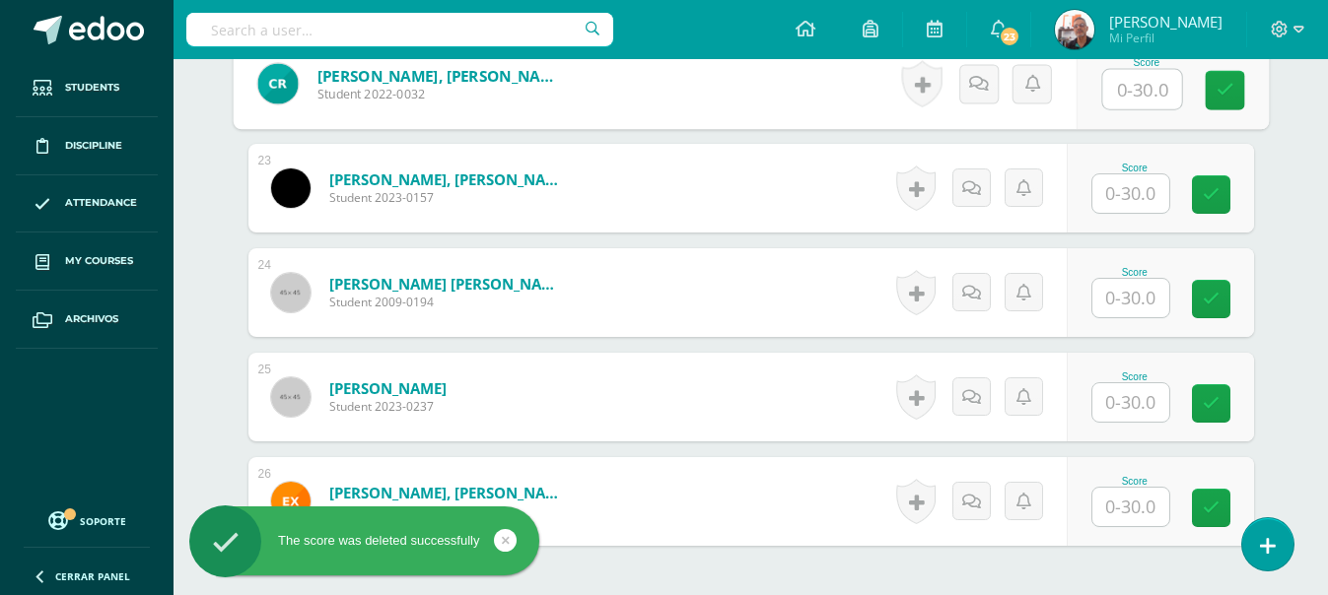
click at [1133, 302] on input "text" at bounding box center [1130, 298] width 77 height 38
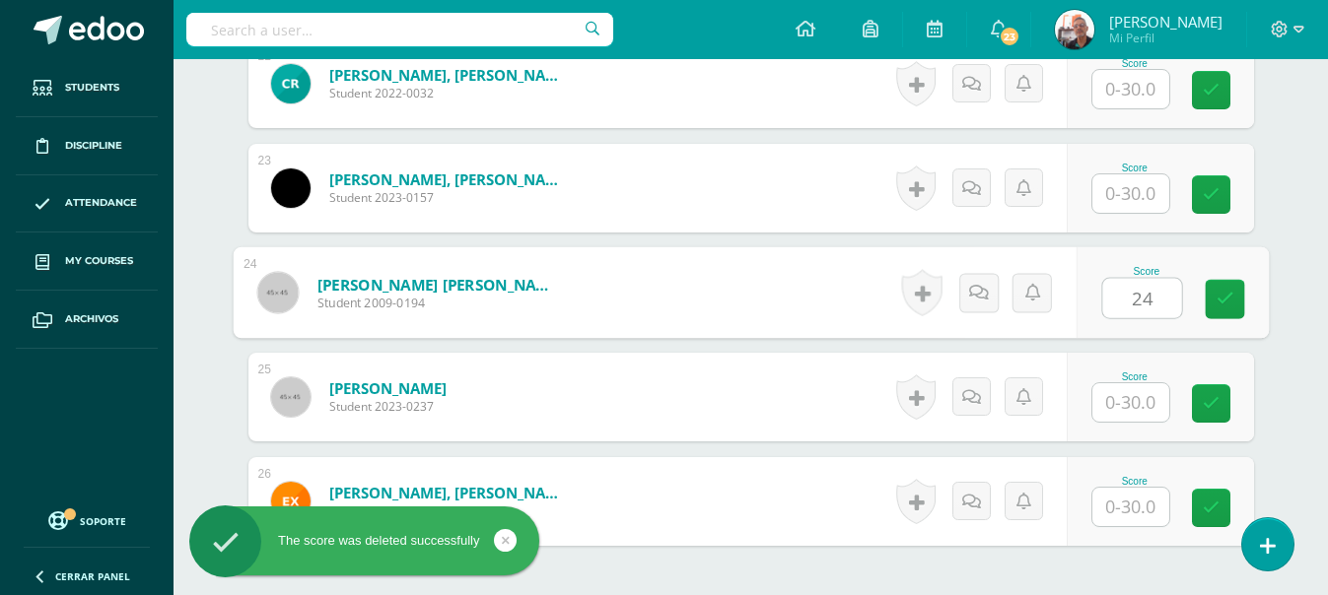
type input "24"
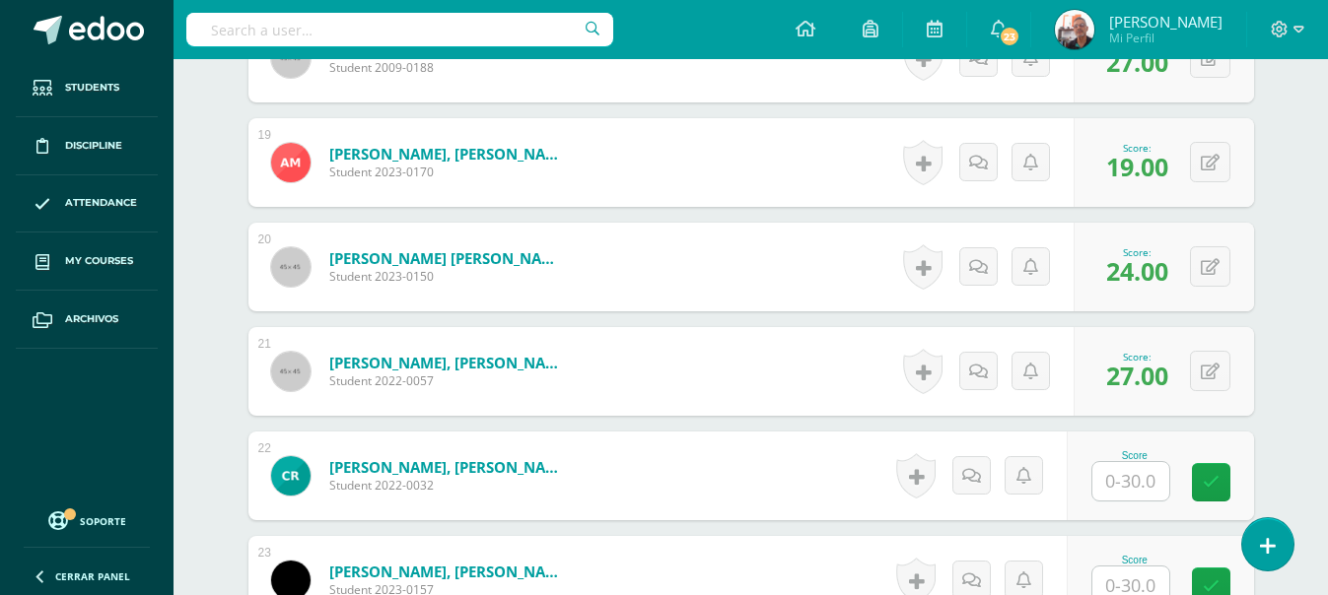
scroll to position [2445, 0]
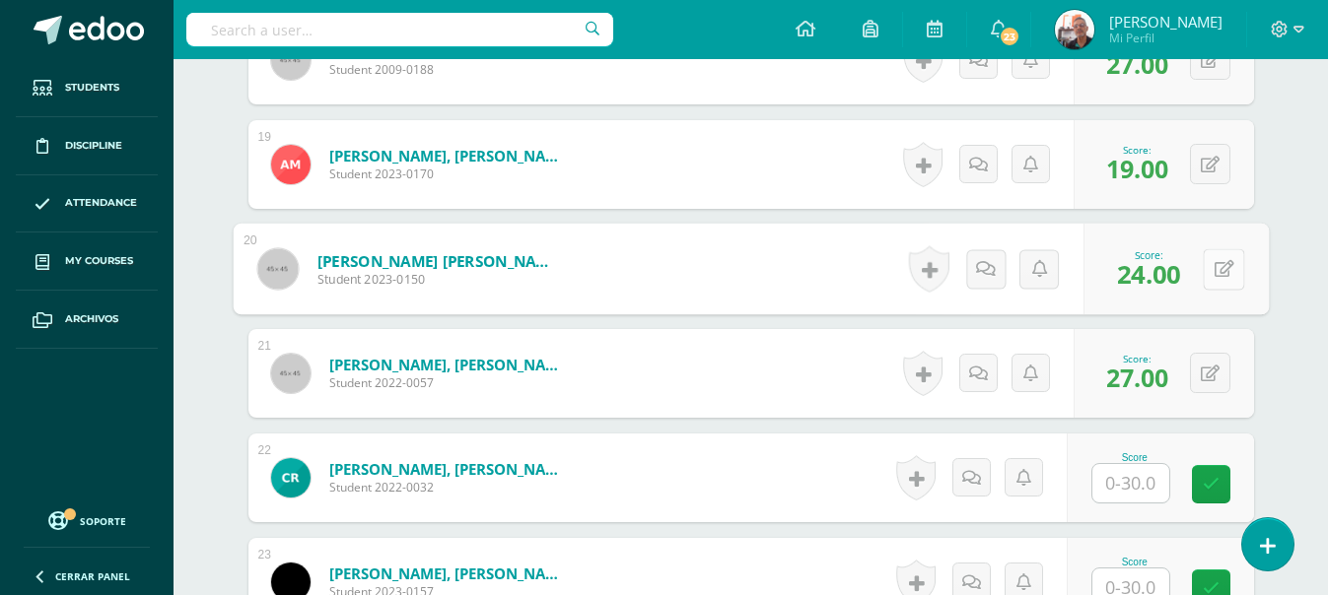
click at [1216, 269] on icon at bounding box center [1223, 268] width 20 height 17
type input "18"
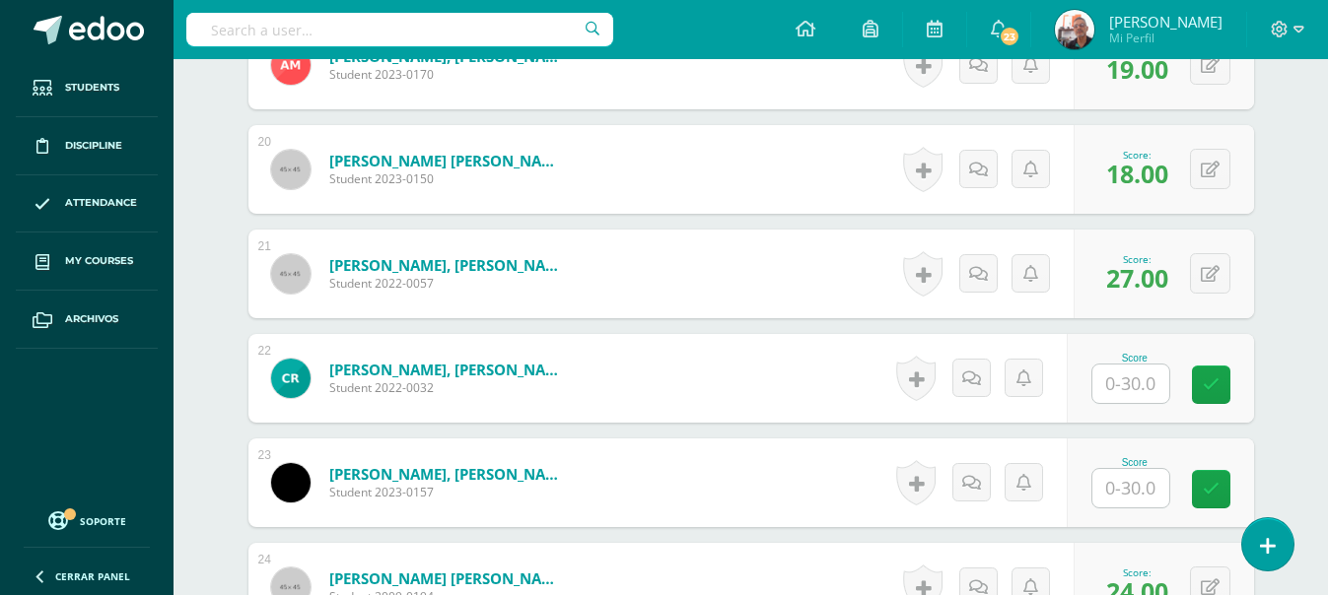
scroll to position [2544, 0]
click at [1141, 373] on input "text" at bounding box center [1130, 385] width 77 height 38
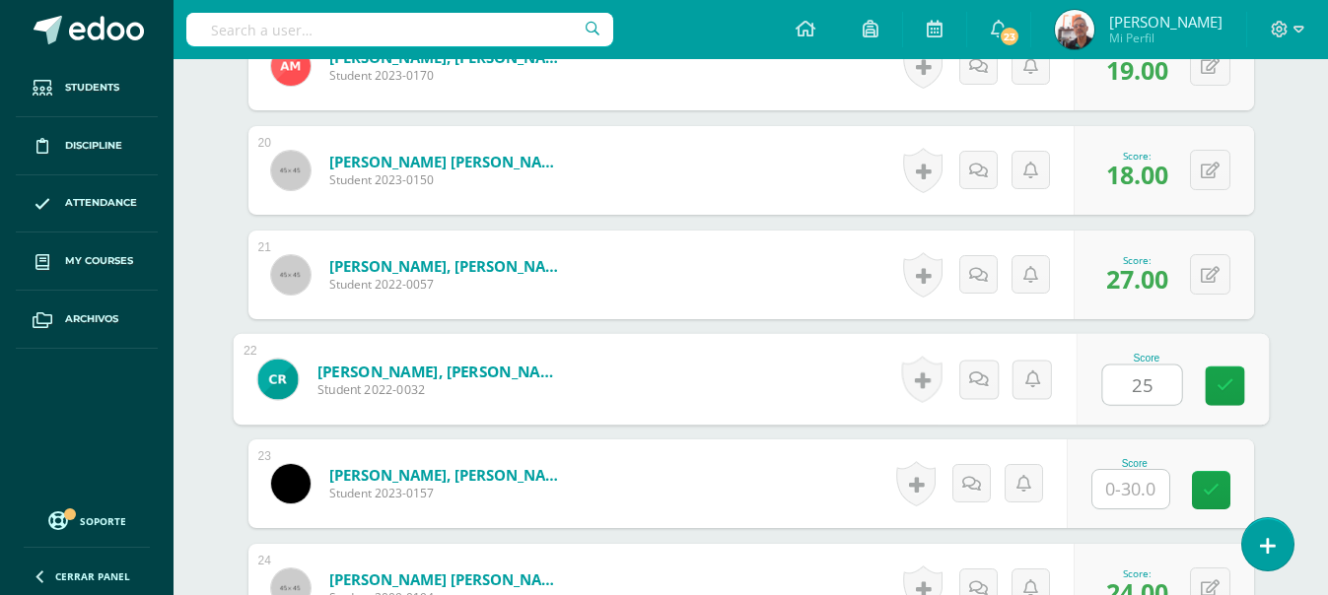
type input "25"
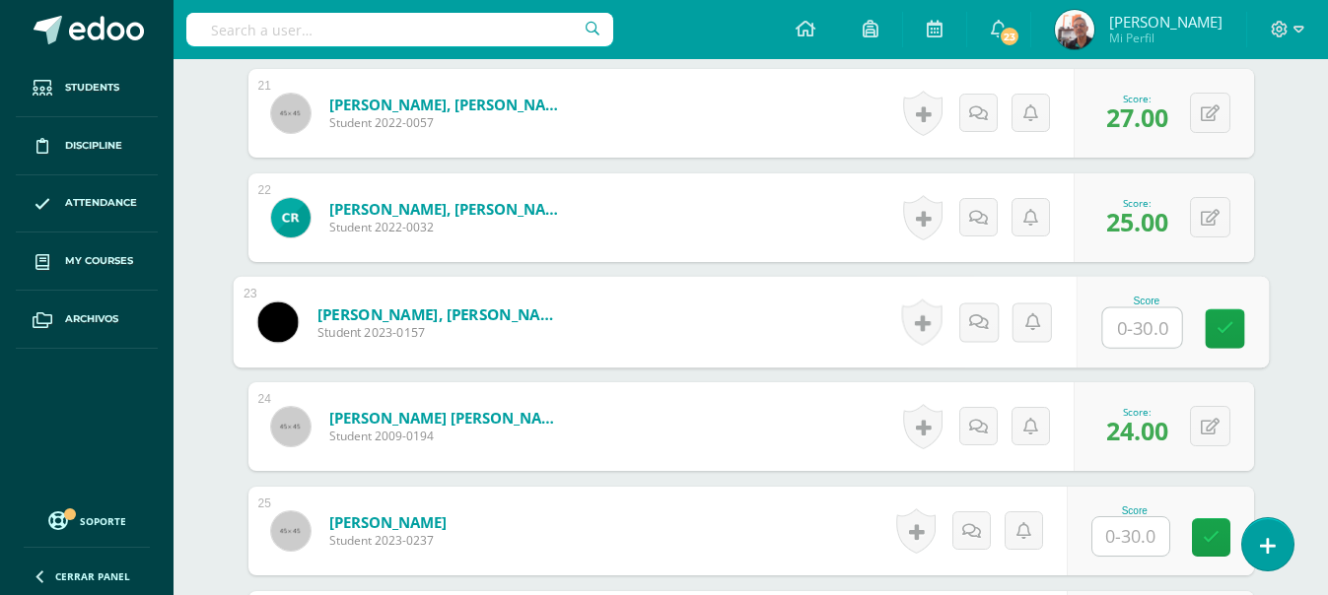
scroll to position [2741, 0]
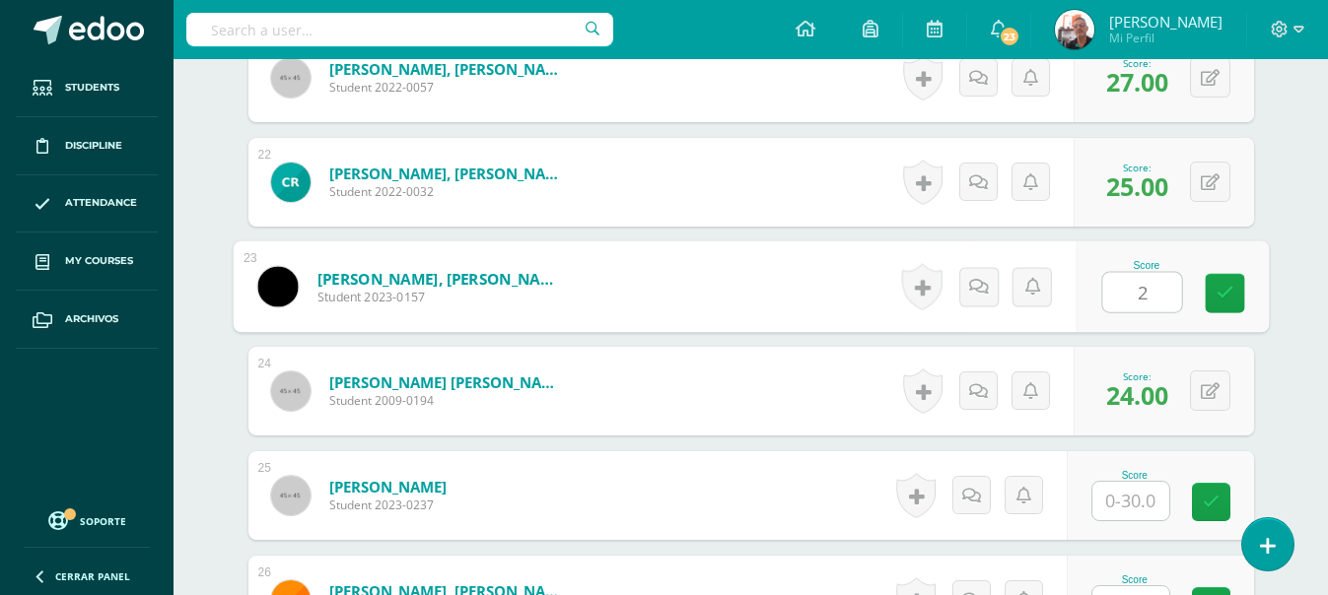
type input "25"
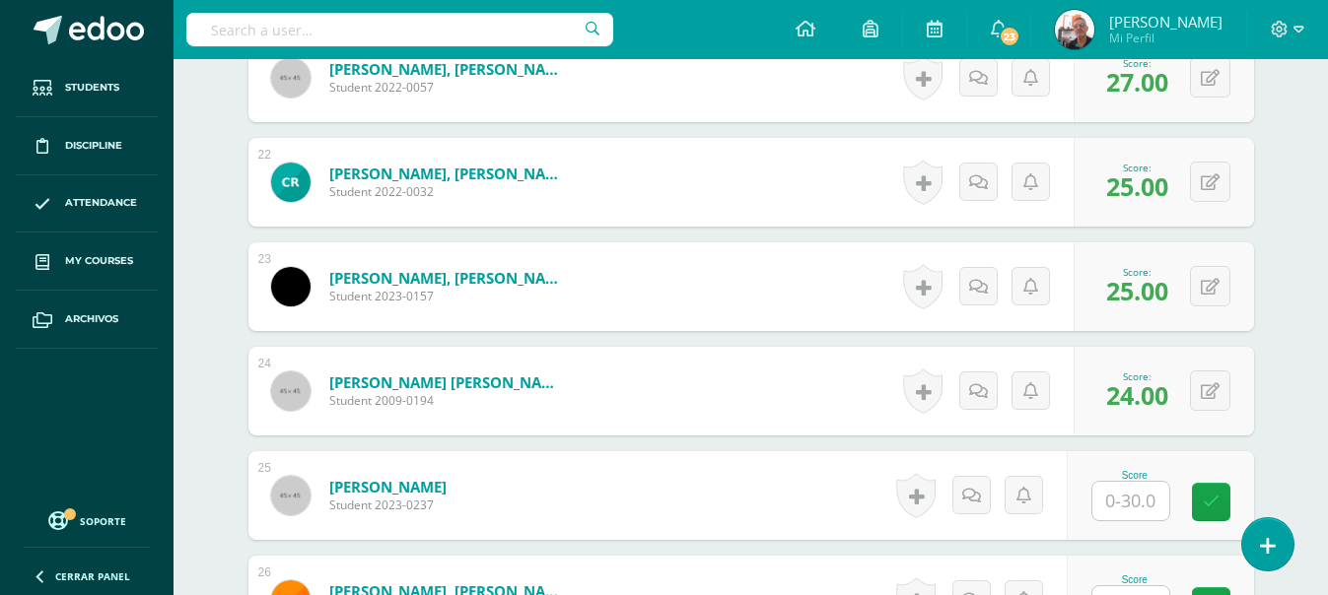
click at [1131, 501] on input "text" at bounding box center [1130, 501] width 77 height 38
type input "1"
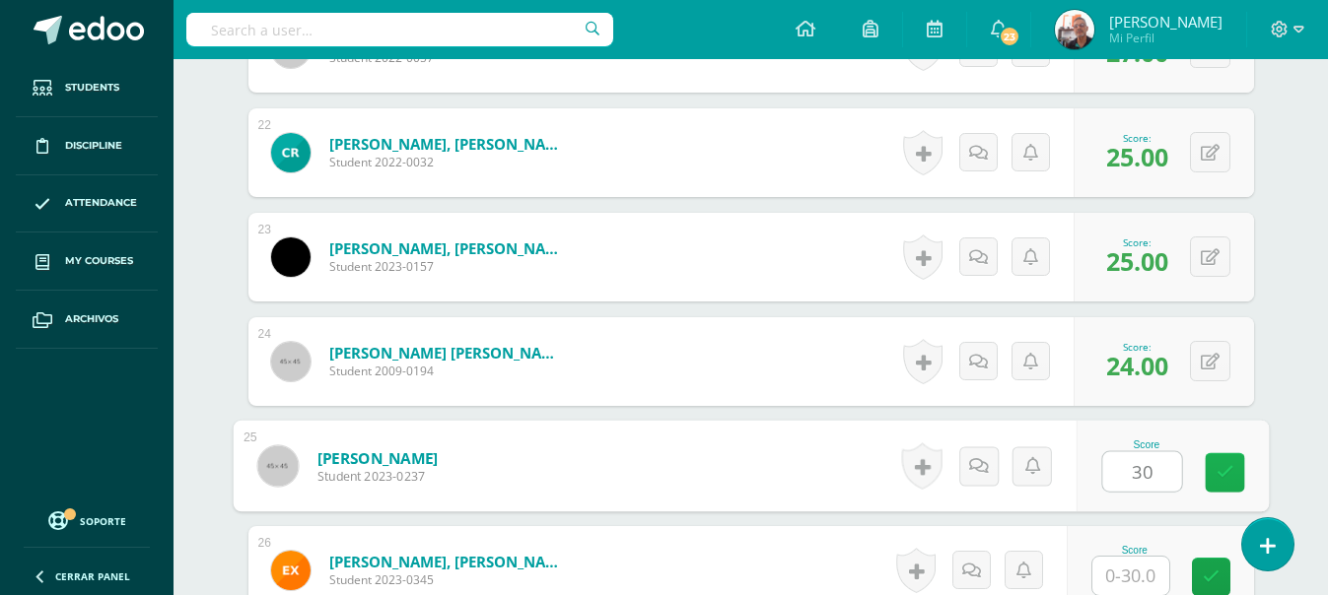
type input "30"
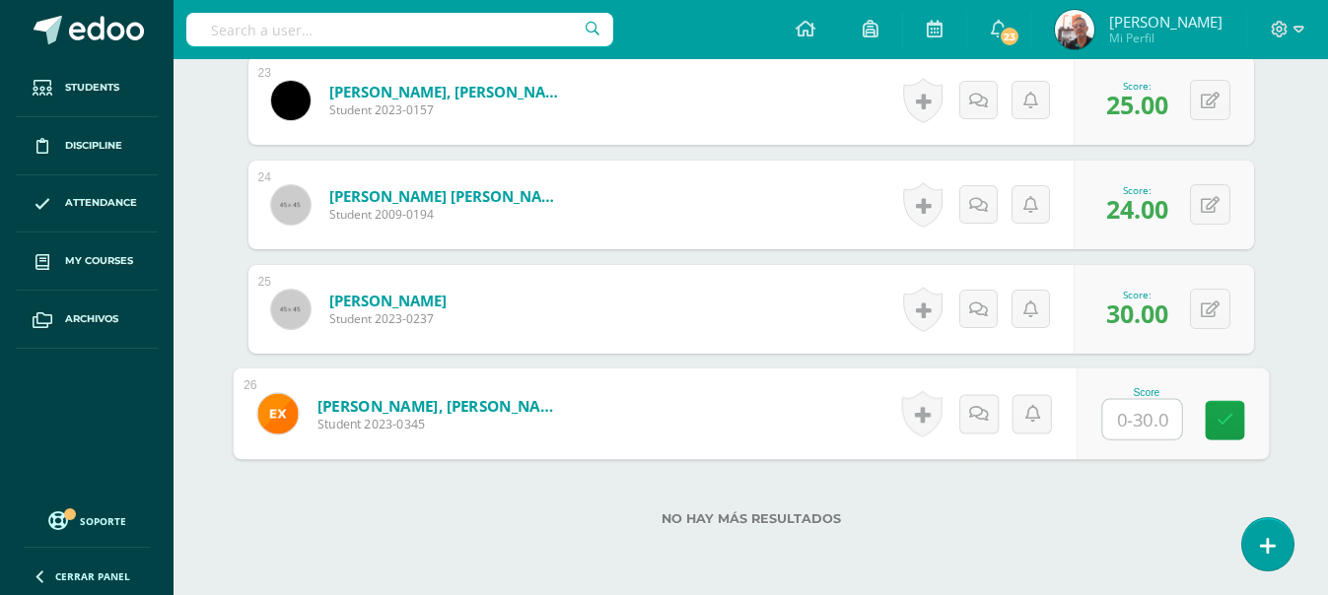
scroll to position [2968, 0]
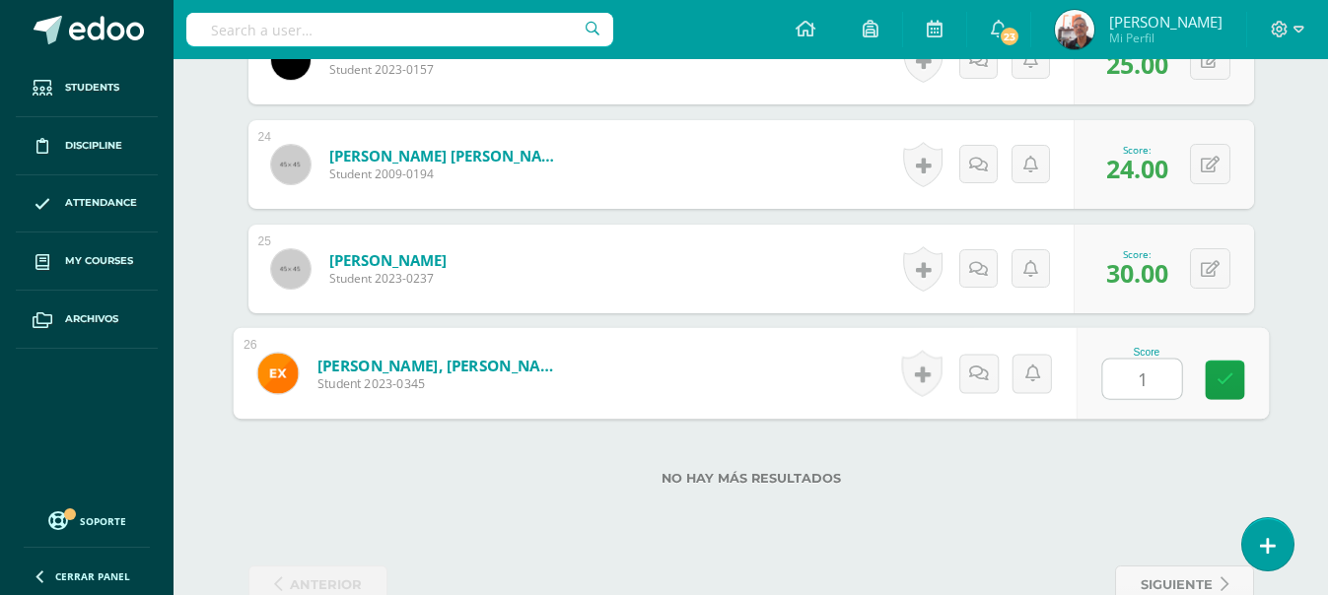
type input "17"
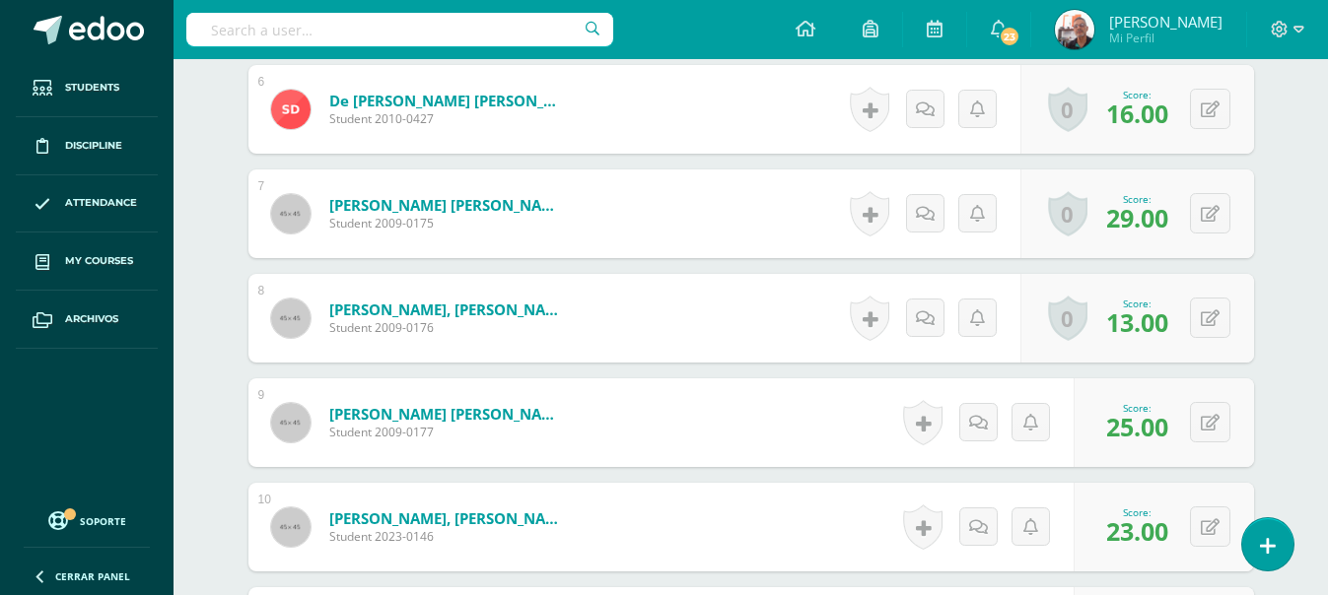
scroll to position [898, 0]
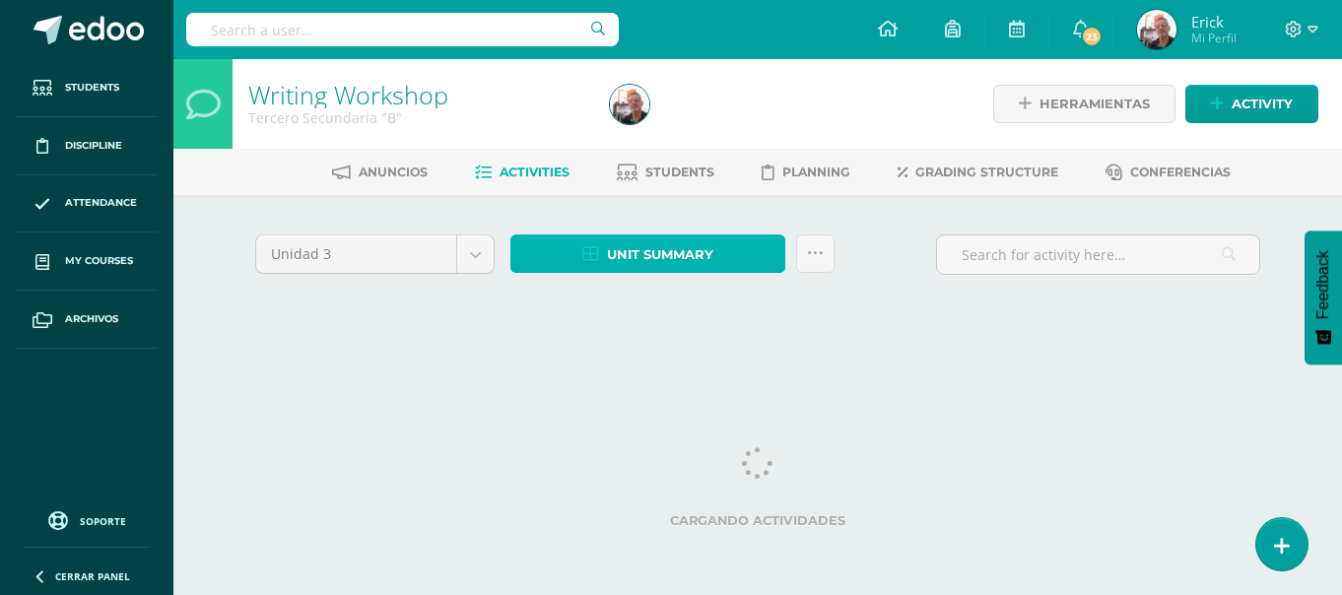
click at [635, 253] on span "Unit summary" at bounding box center [660, 255] width 106 height 36
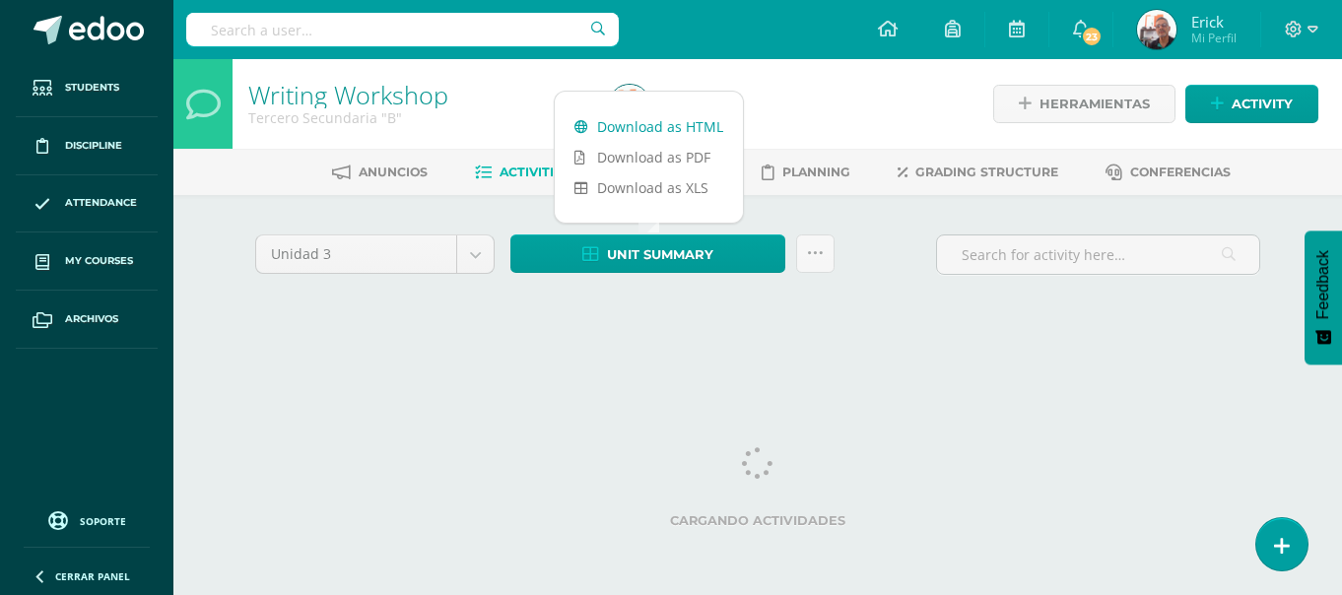
click at [659, 134] on link "Download as HTML" at bounding box center [649, 126] width 188 height 31
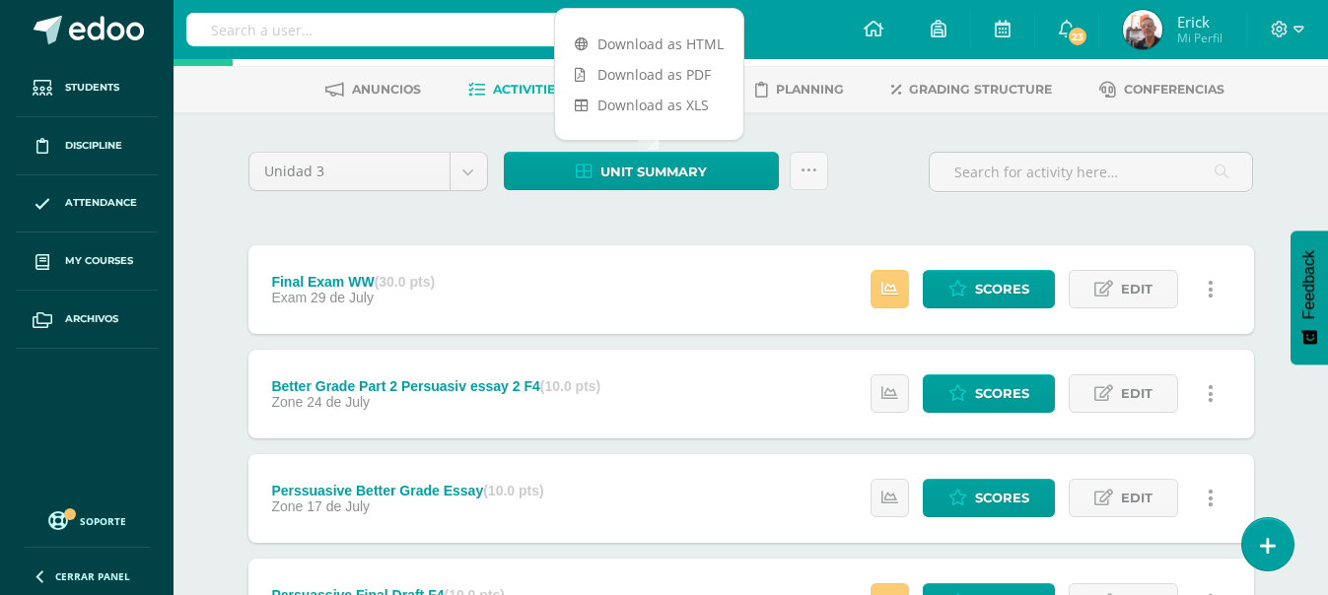
scroll to position [197, 0]
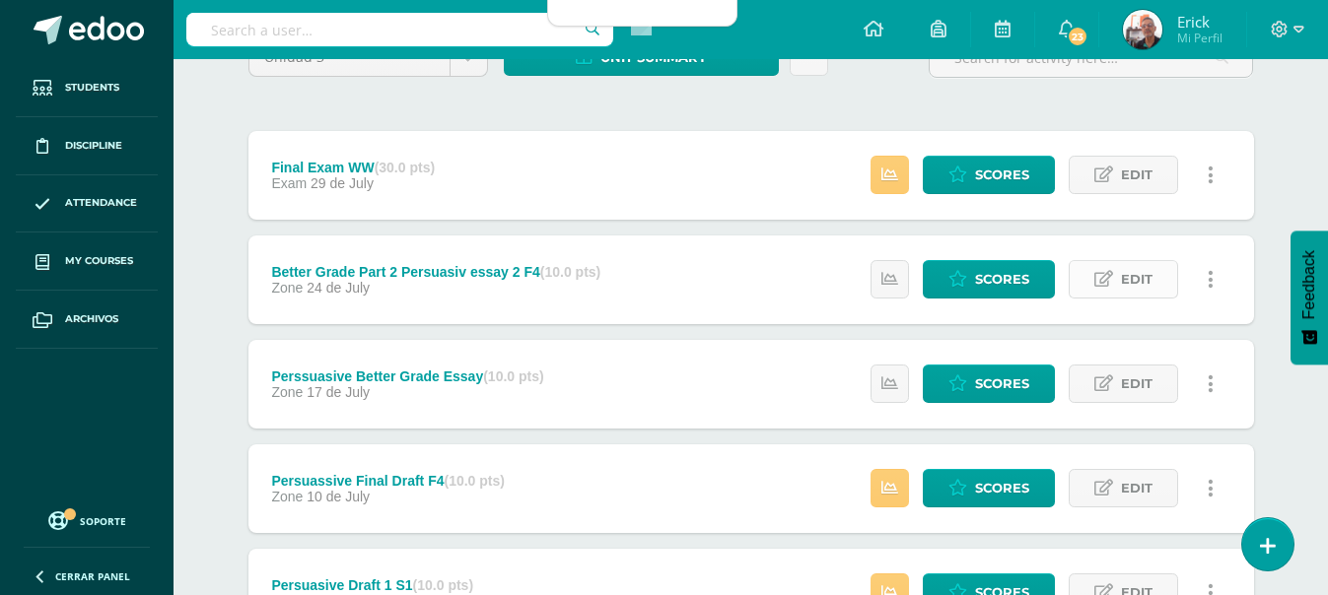
click at [1126, 282] on span "Edit" at bounding box center [1137, 279] width 32 height 36
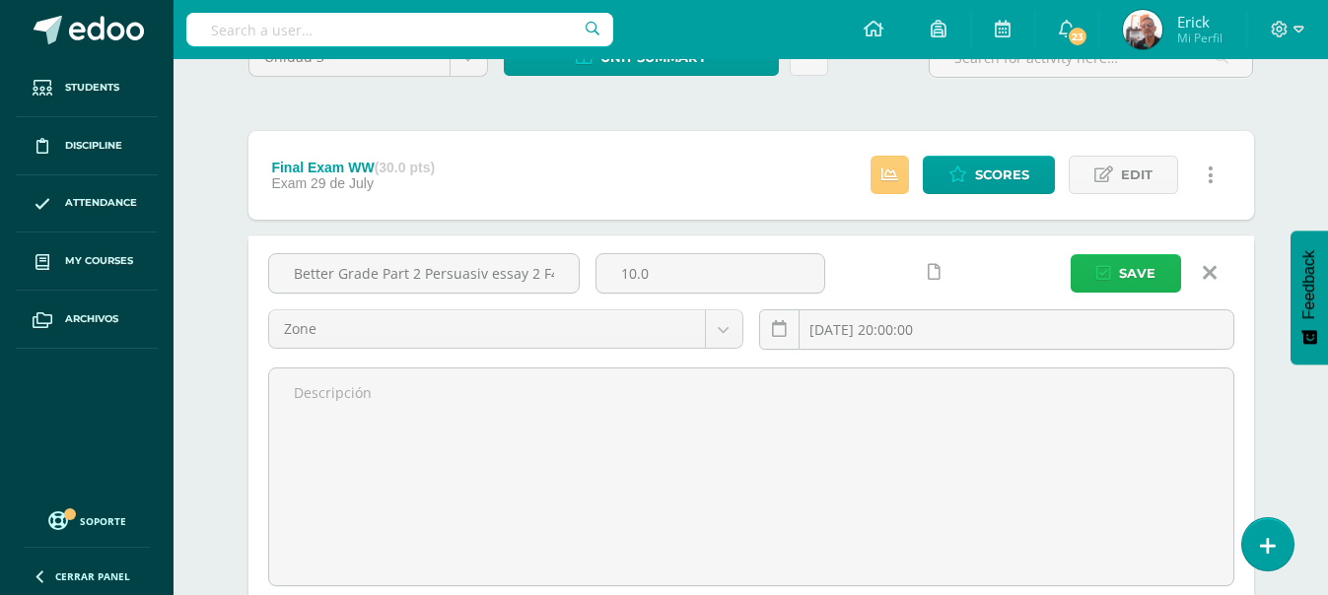
click at [1137, 268] on span "Save" at bounding box center [1137, 273] width 36 height 36
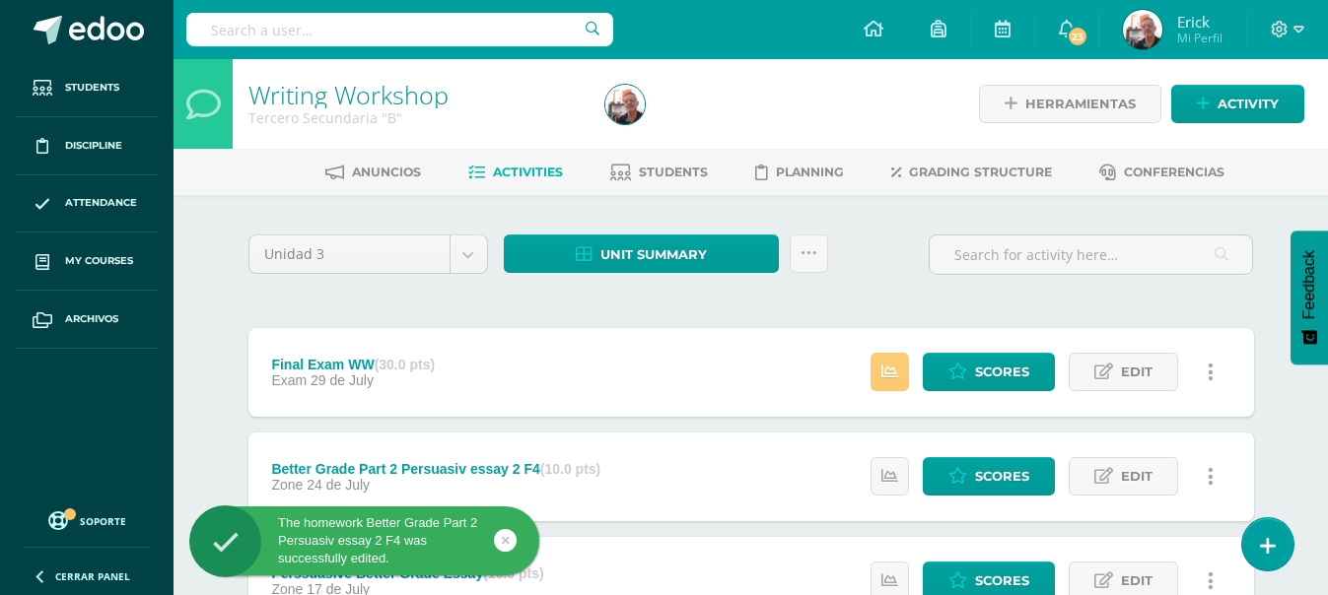
scroll to position [296, 0]
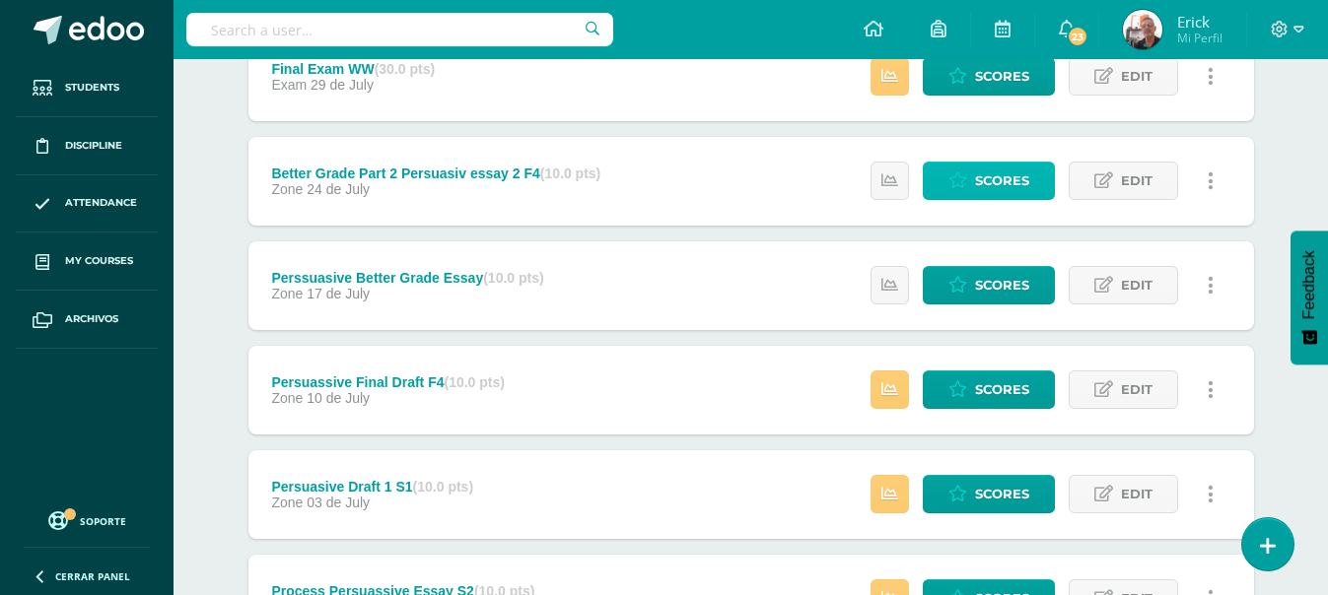
click at [995, 186] on span "Scores" at bounding box center [1002, 181] width 54 height 36
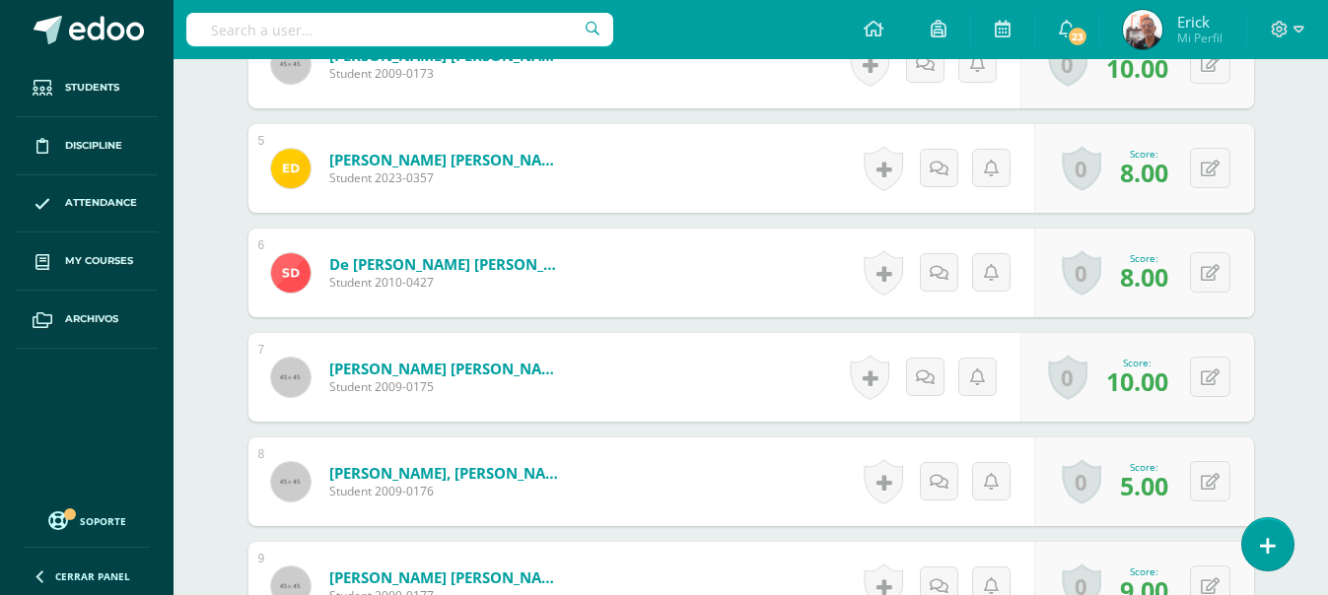
scroll to position [1086, 0]
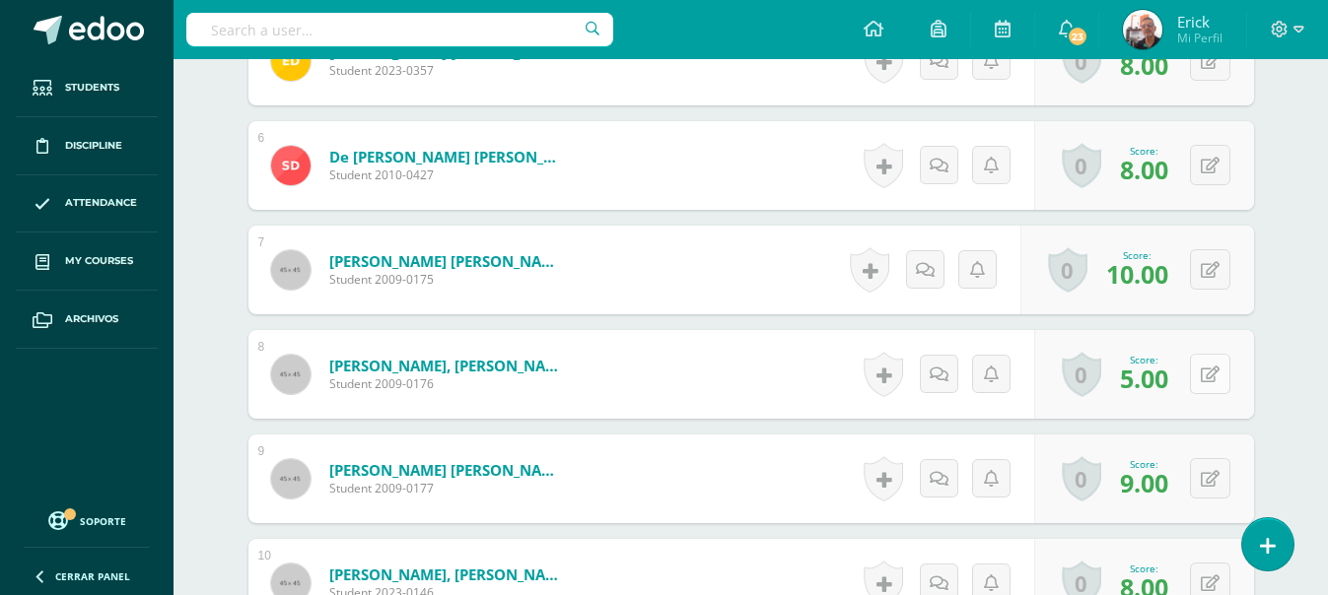
click at [1219, 377] on button at bounding box center [1210, 374] width 40 height 40
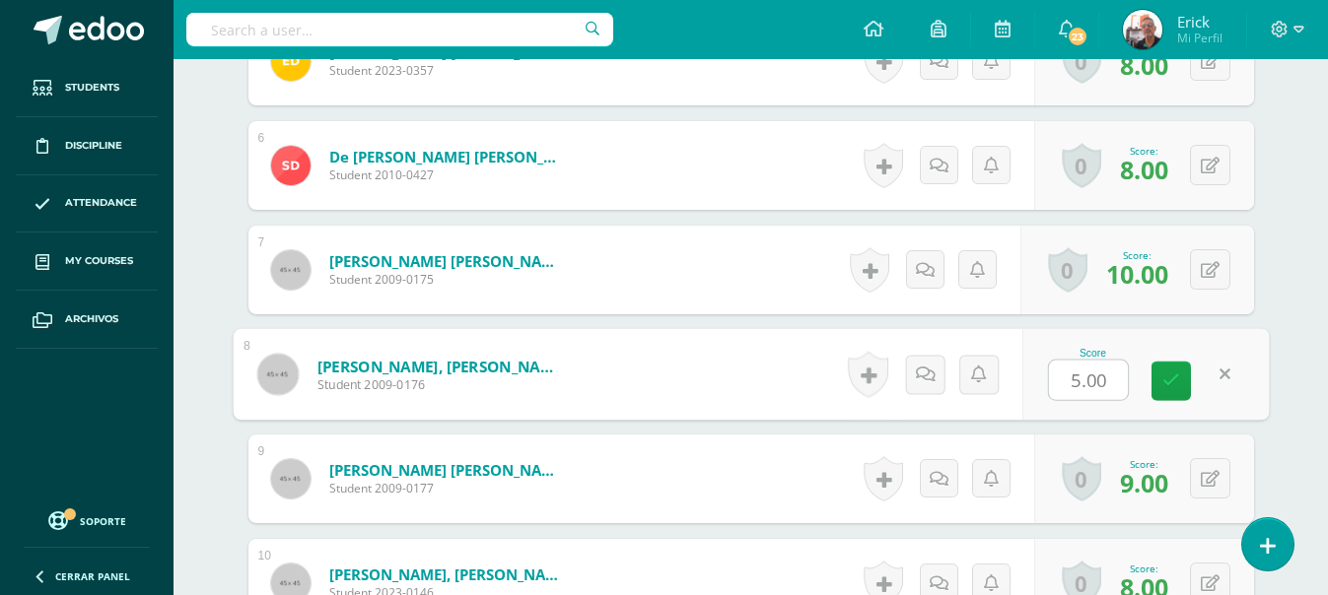
type input "3"
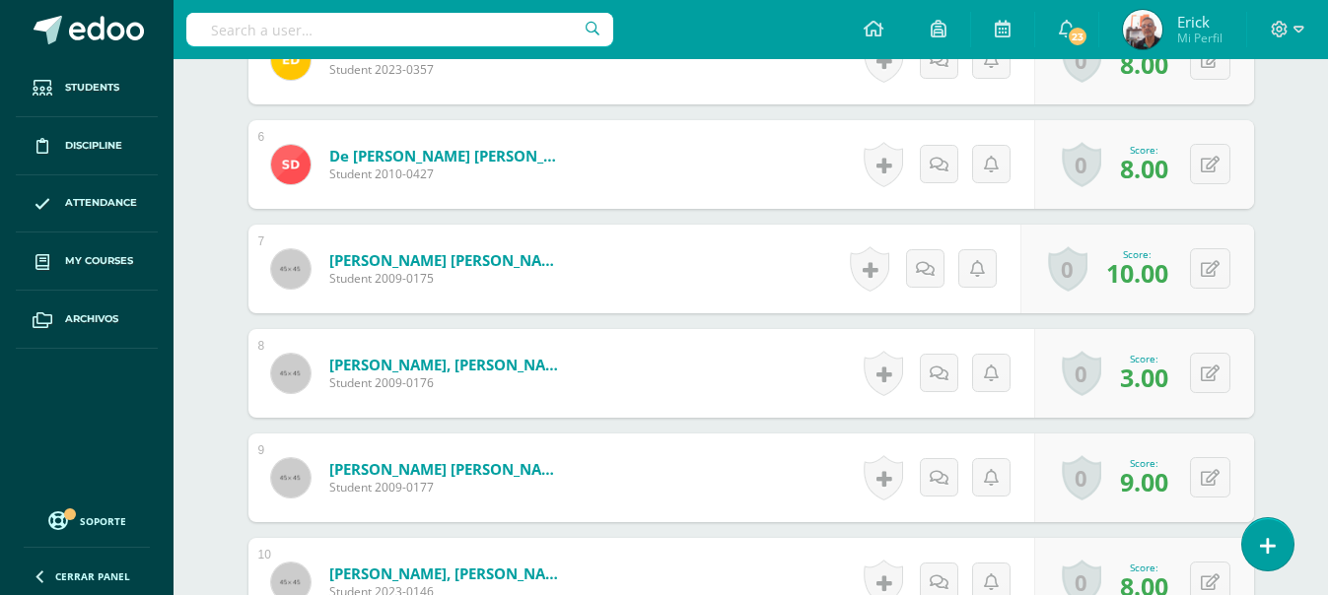
scroll to position [1088, 0]
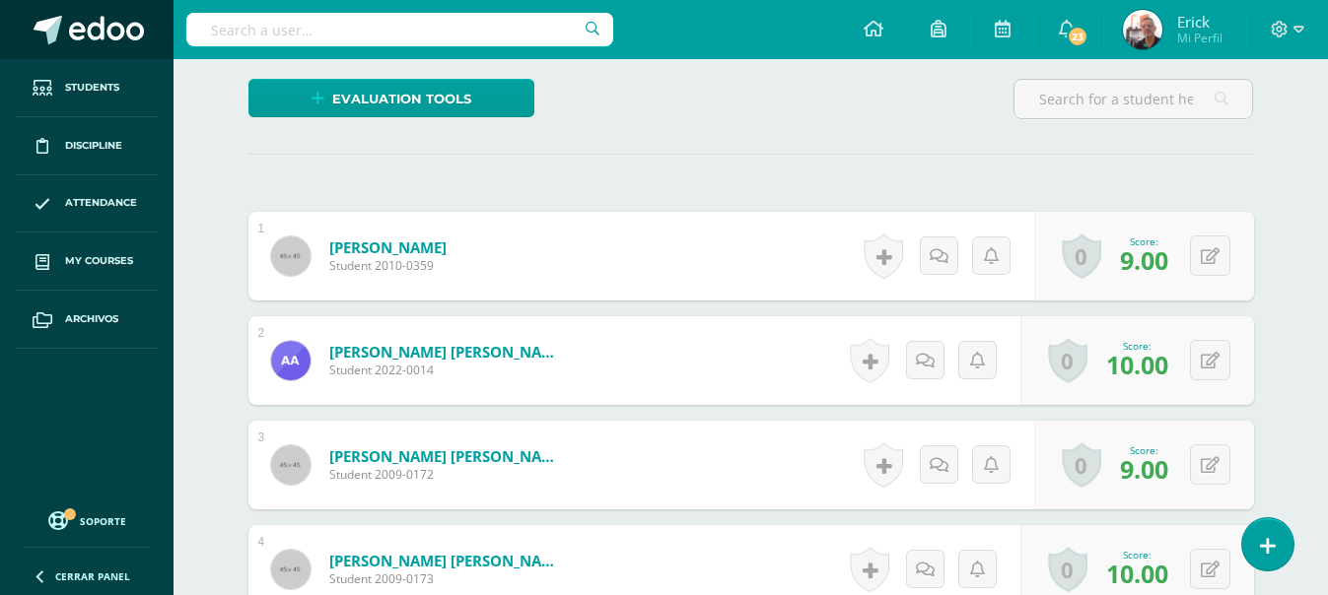
scroll to position [300, 0]
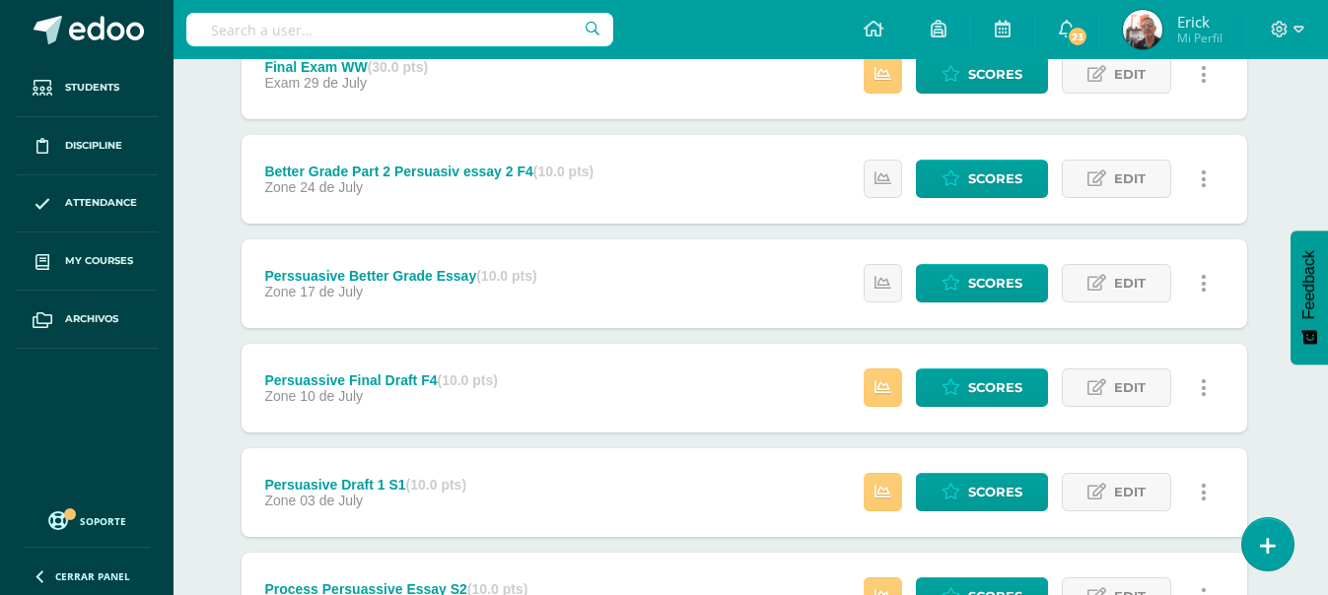
scroll to position [296, 7]
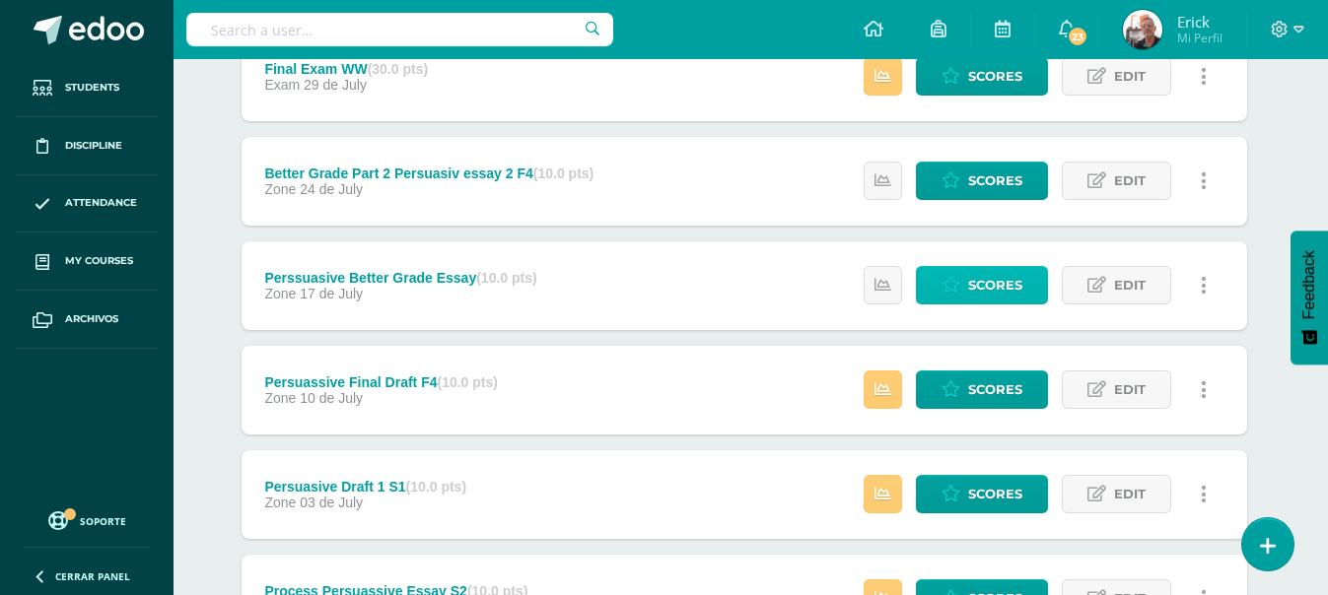
click at [1027, 295] on link "Scores" at bounding box center [982, 285] width 132 height 38
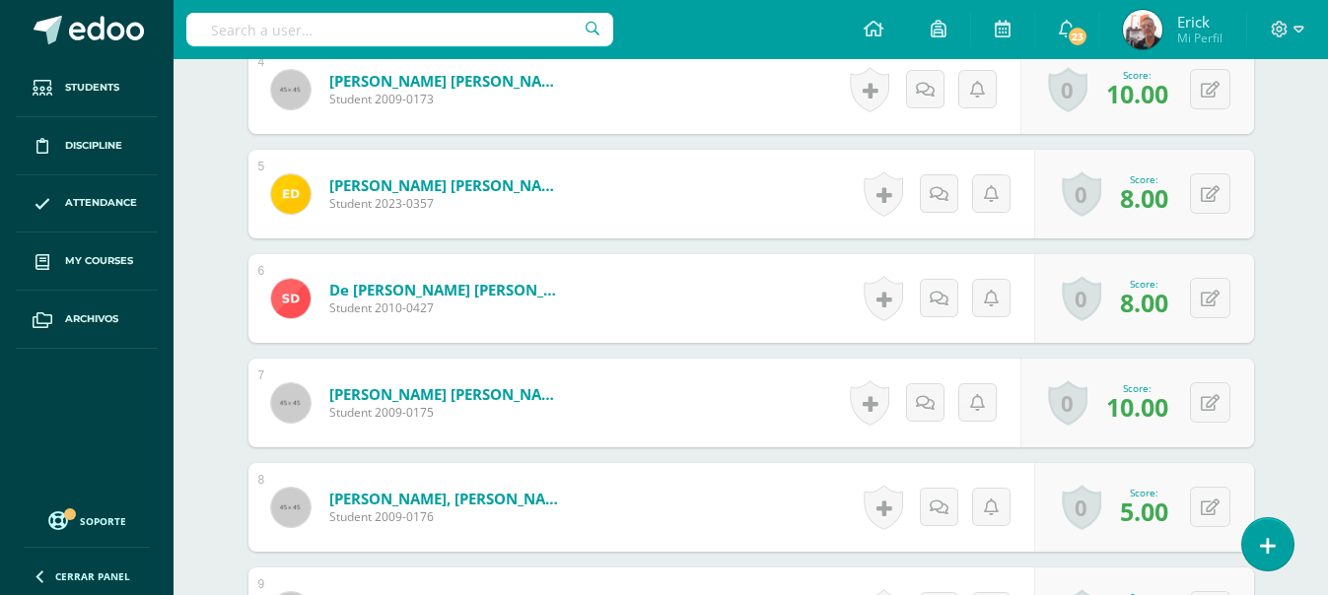
scroll to position [988, 0]
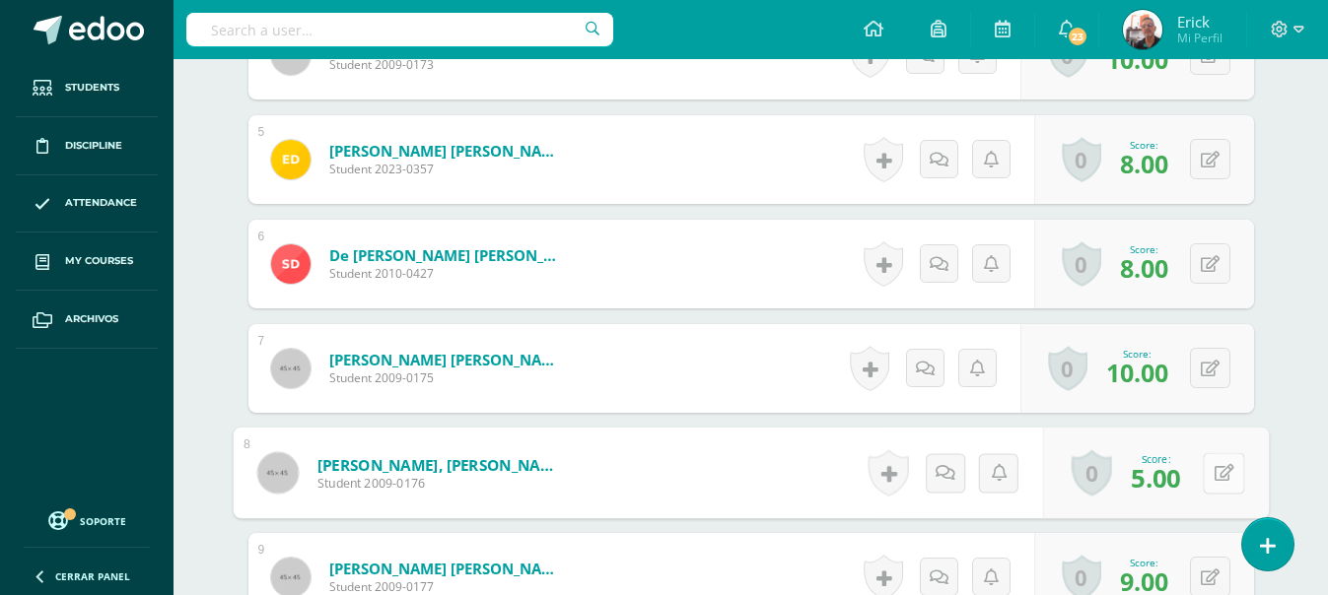
click at [1212, 468] on button at bounding box center [1222, 472] width 41 height 41
type input "3"
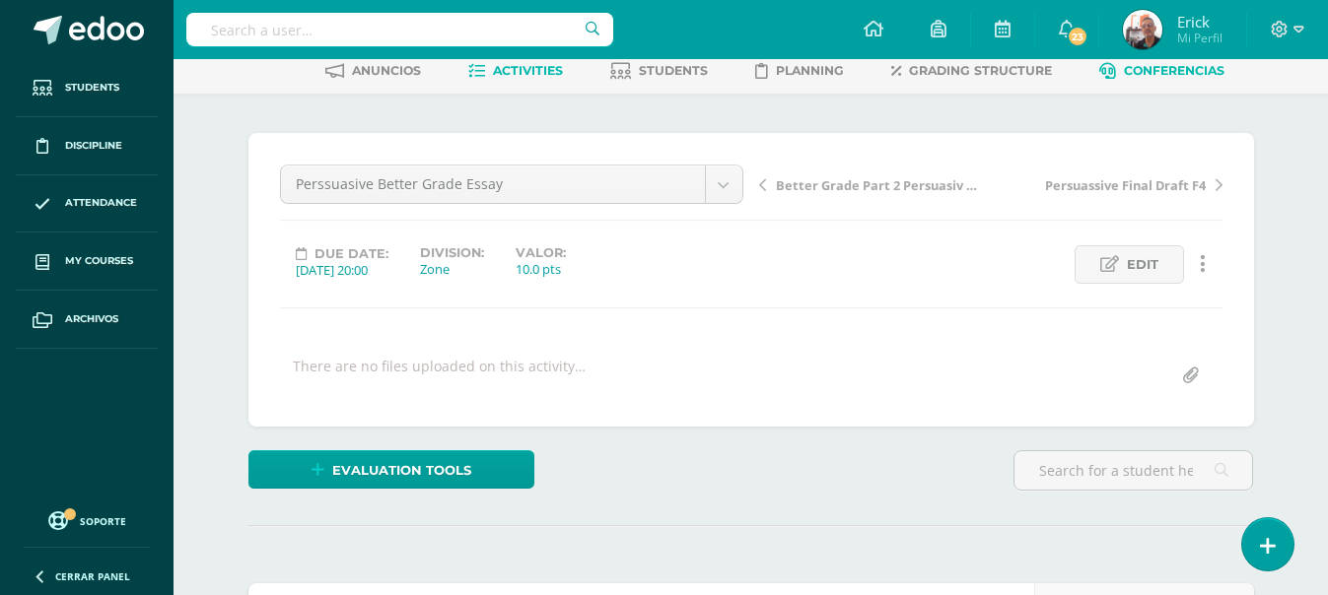
scroll to position [0, 0]
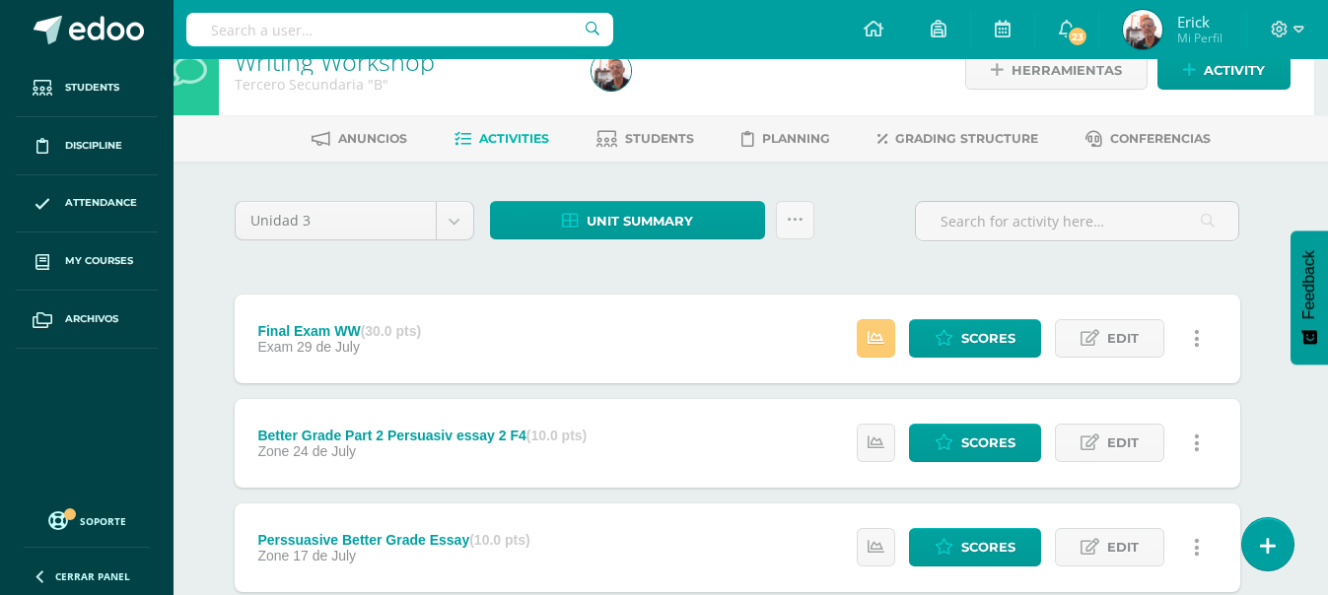
scroll to position [0, 14]
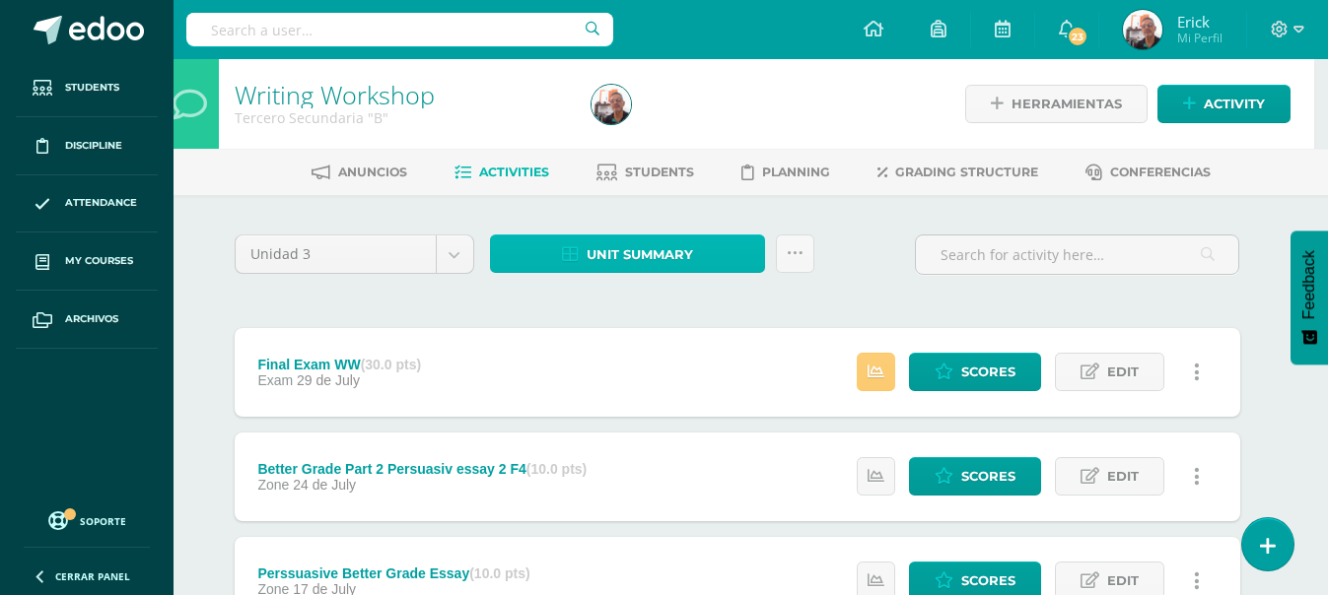
click at [680, 249] on span "Unit summary" at bounding box center [639, 255] width 106 height 36
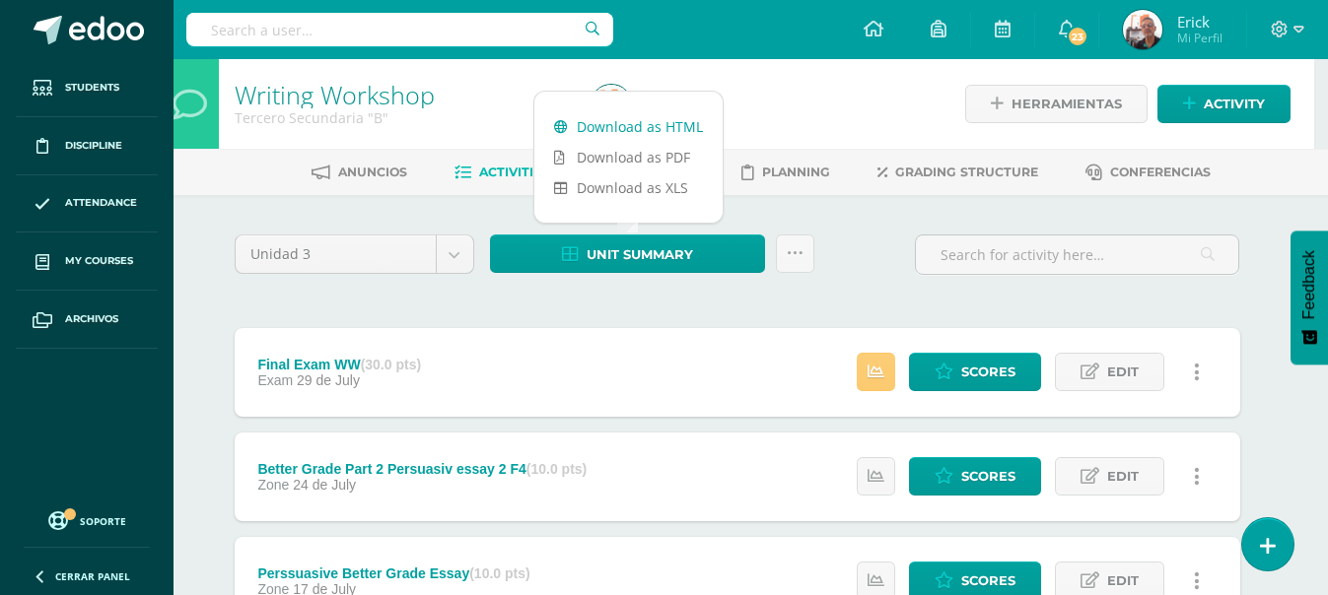
click at [660, 117] on link "Download as HTML" at bounding box center [628, 126] width 188 height 31
